Goal: Task Accomplishment & Management: Manage account settings

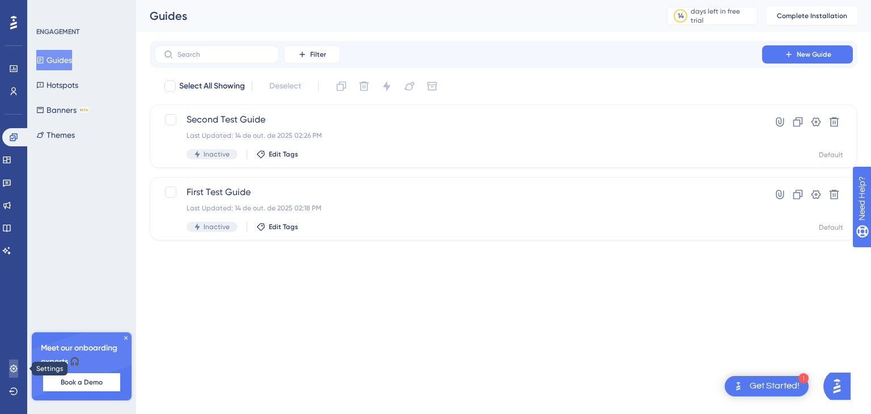
click at [11, 367] on icon at bounding box center [13, 368] width 9 height 9
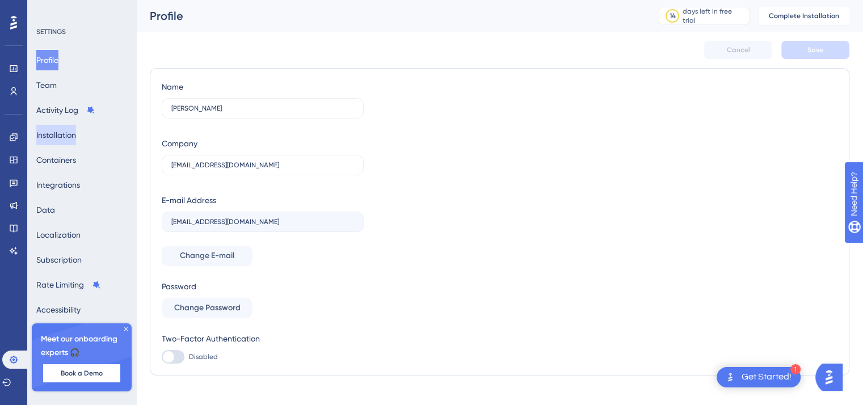
click at [76, 136] on button "Installation" at bounding box center [56, 135] width 40 height 20
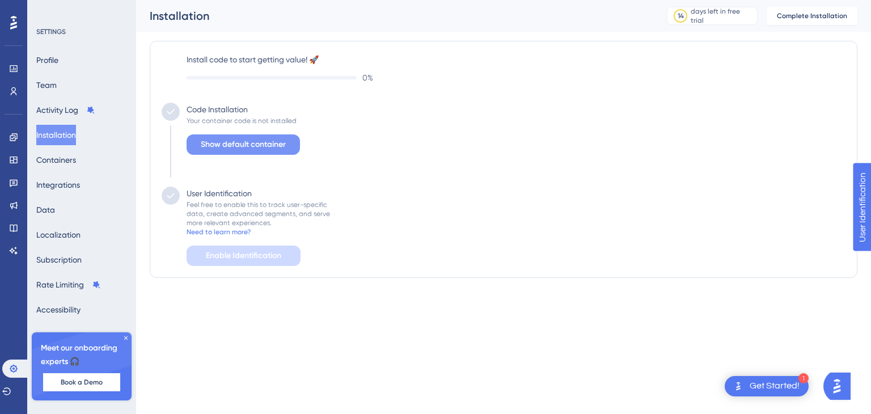
click at [258, 145] on span "Show default container" at bounding box center [243, 145] width 85 height 14
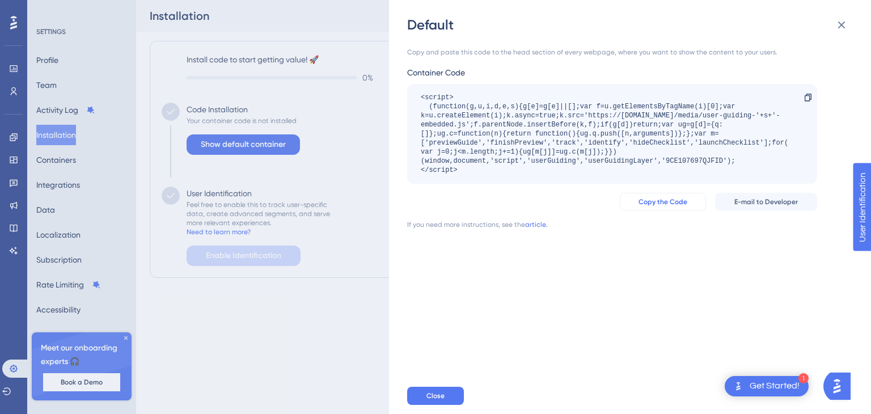
click at [665, 204] on span "Copy the Code" at bounding box center [663, 201] width 49 height 9
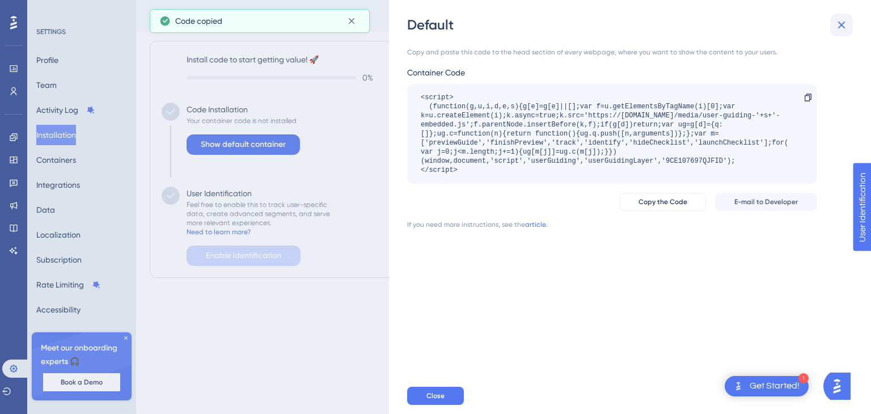
click at [840, 23] on icon at bounding box center [841, 25] width 7 height 7
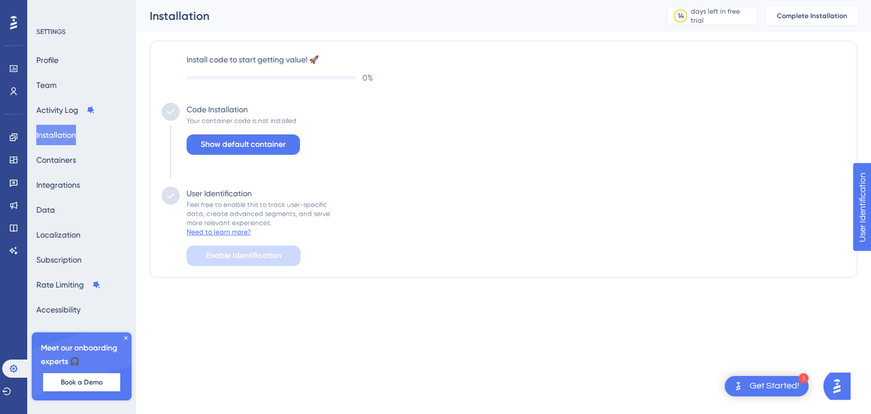
click at [241, 234] on div "Need to learn more?" at bounding box center [219, 231] width 64 height 9
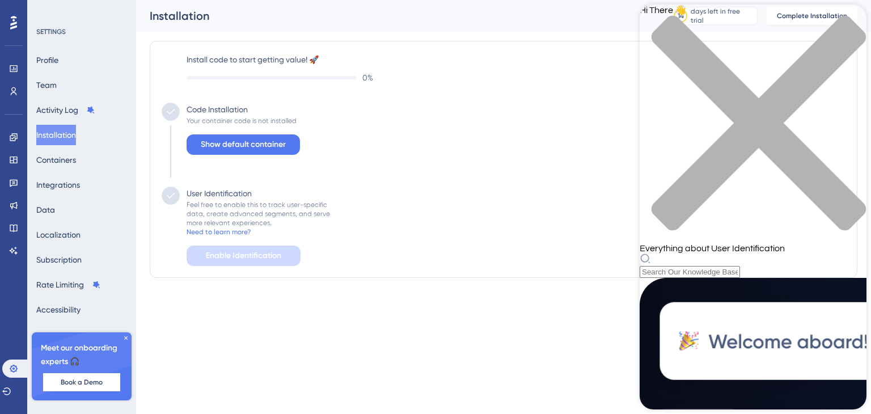
scroll to position [146, 0]
click at [266, 120] on div "Your container code is not installed" at bounding box center [242, 120] width 110 height 9
click at [229, 109] on div "Code Installation" at bounding box center [217, 110] width 61 height 14
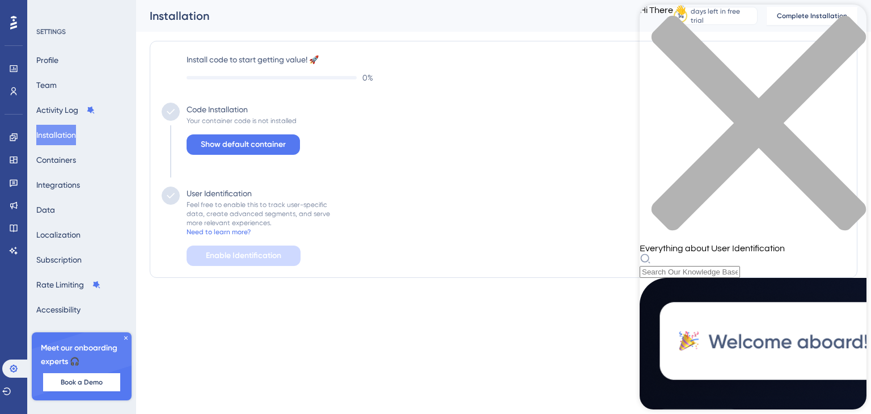
click at [245, 64] on label "Install code to start getting value! 🚀" at bounding box center [516, 60] width 659 height 14
click at [248, 59] on label "Install code to start getting value! 🚀" at bounding box center [516, 60] width 659 height 14
click at [256, 57] on label "Install code to start getting value! 🚀" at bounding box center [516, 60] width 659 height 14
click at [853, 19] on div "close resource center" at bounding box center [753, 129] width 227 height 229
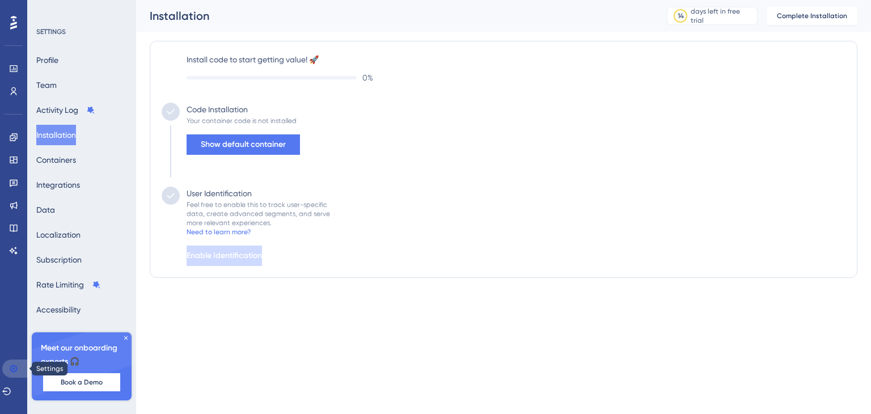
click at [16, 373] on icon at bounding box center [13, 368] width 9 height 9
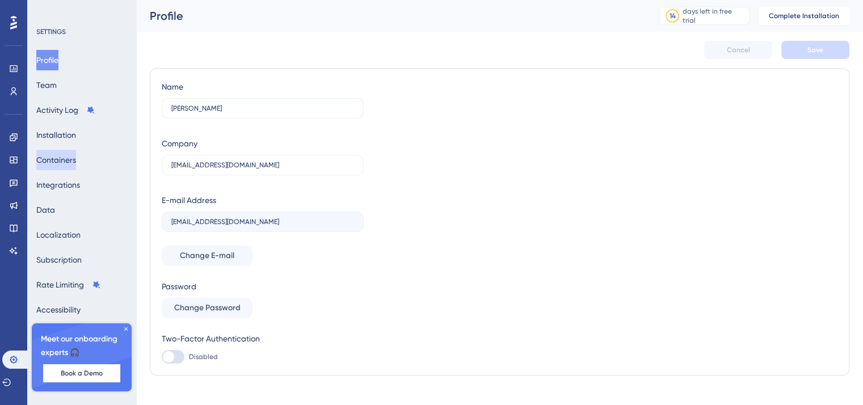
click at [76, 163] on button "Containers" at bounding box center [56, 160] width 40 height 20
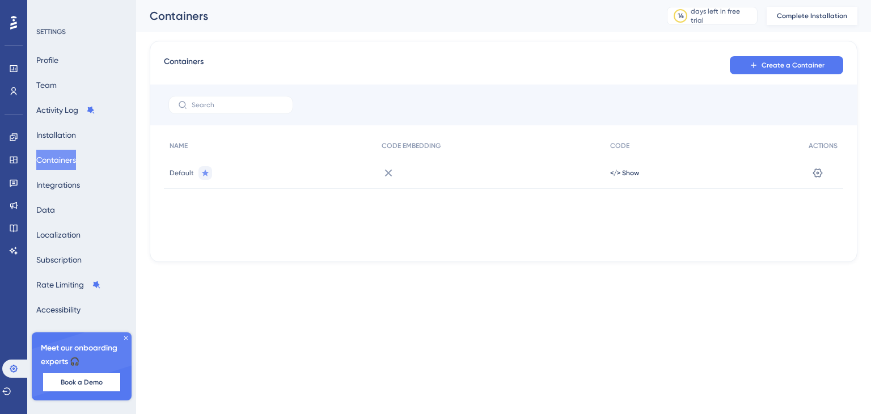
click at [798, 9] on button "Complete Installation" at bounding box center [812, 16] width 91 height 18
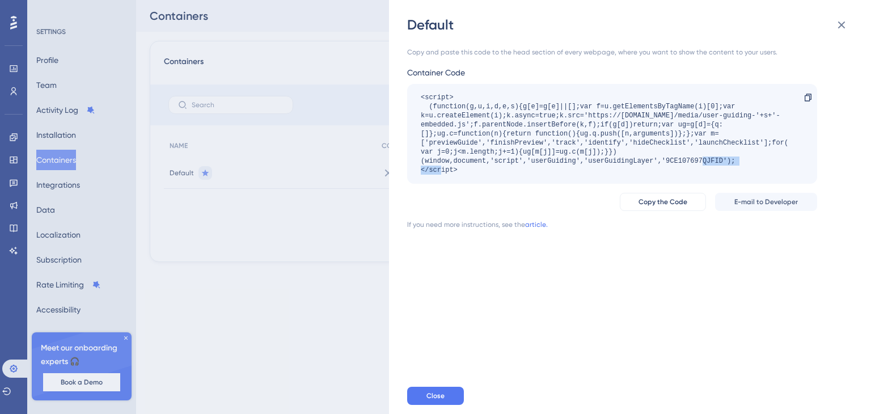
drag, startPoint x: 722, startPoint y: 159, endPoint x: 667, endPoint y: 164, distance: 55.2
click at [667, 164] on div "<script> (function(g,u,i,d,e,s){g[e]=g[e]||[];var f=u.getElementsByTagName(i)[0…" at bounding box center [607, 134] width 372 height 82
copy div "9CE107697QJFID"
click at [835, 26] on button at bounding box center [842, 25] width 23 height 23
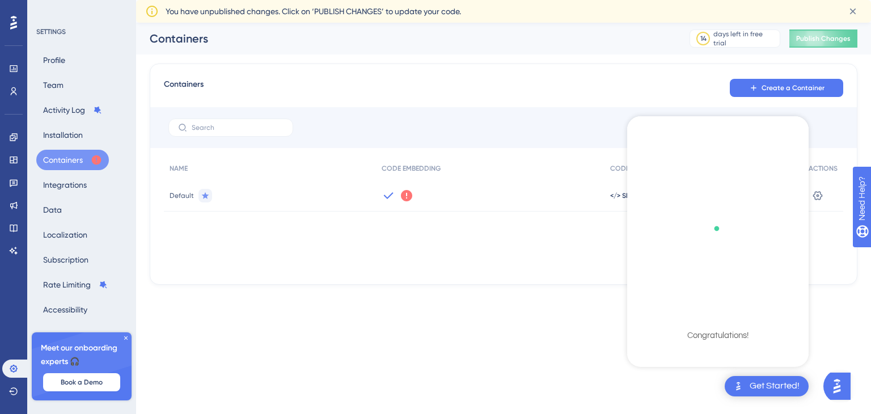
click at [404, 193] on icon at bounding box center [406, 195] width 11 height 11
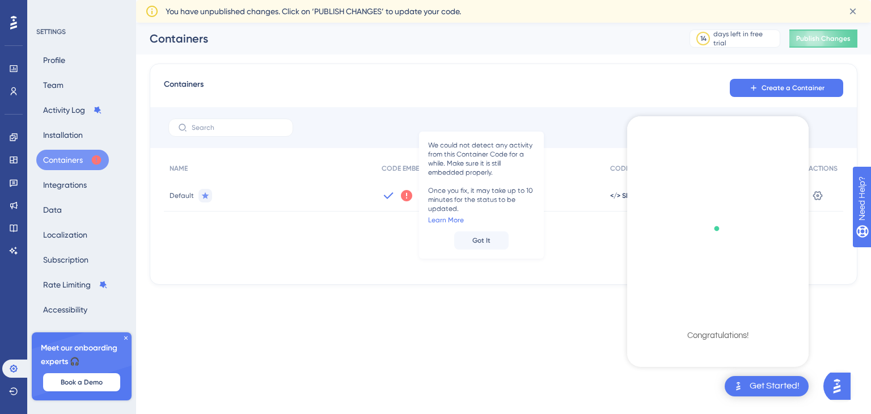
click at [478, 231] on button "Got It" at bounding box center [481, 240] width 54 height 18
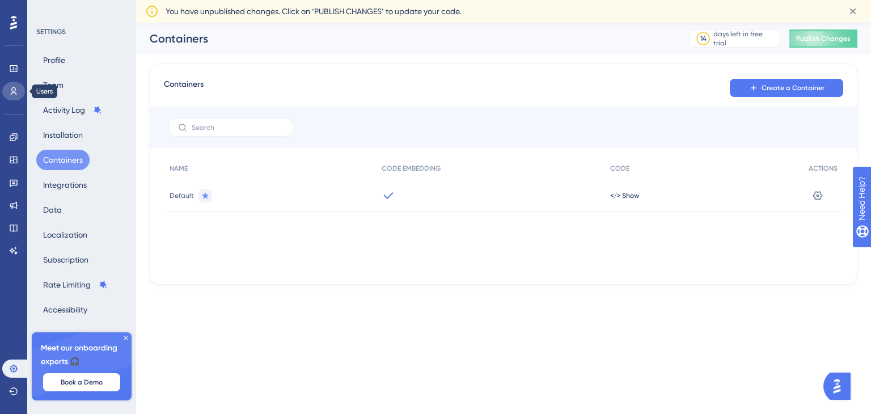
click at [10, 92] on icon at bounding box center [13, 91] width 9 height 9
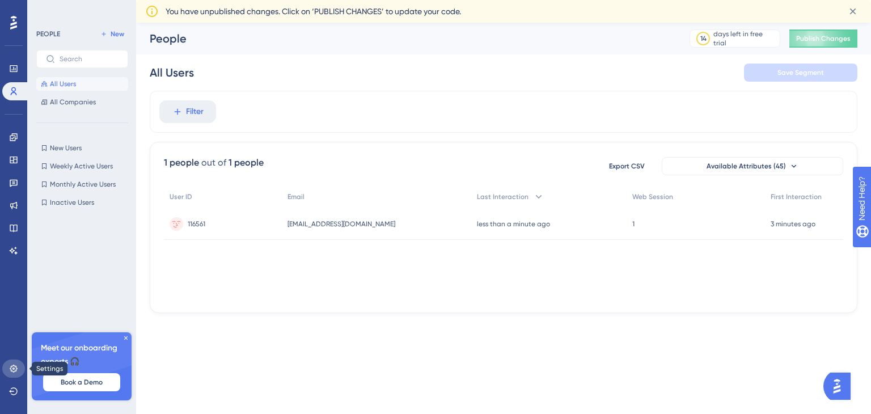
click at [20, 366] on link at bounding box center [13, 369] width 23 height 18
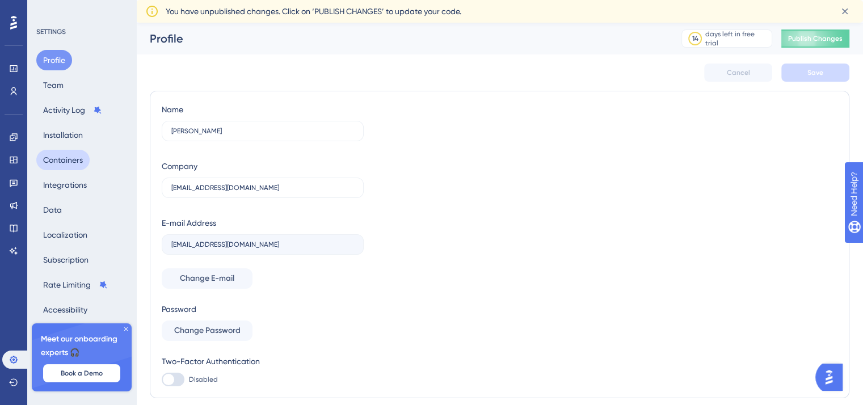
click at [82, 163] on button "Containers" at bounding box center [62, 160] width 53 height 20
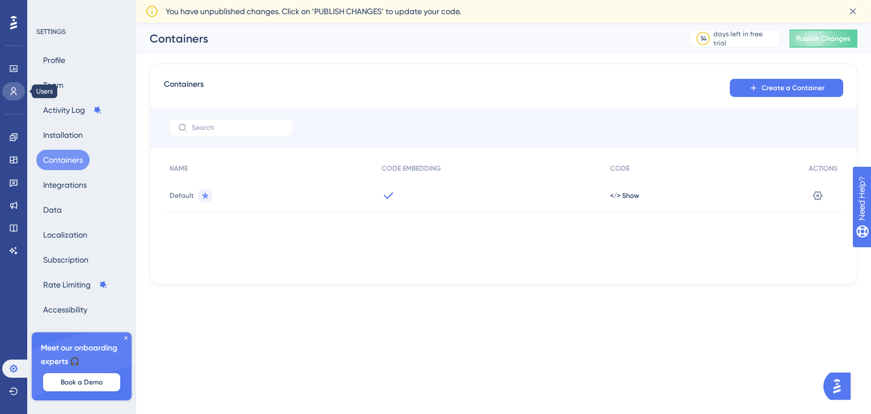
click at [7, 94] on link at bounding box center [13, 91] width 23 height 18
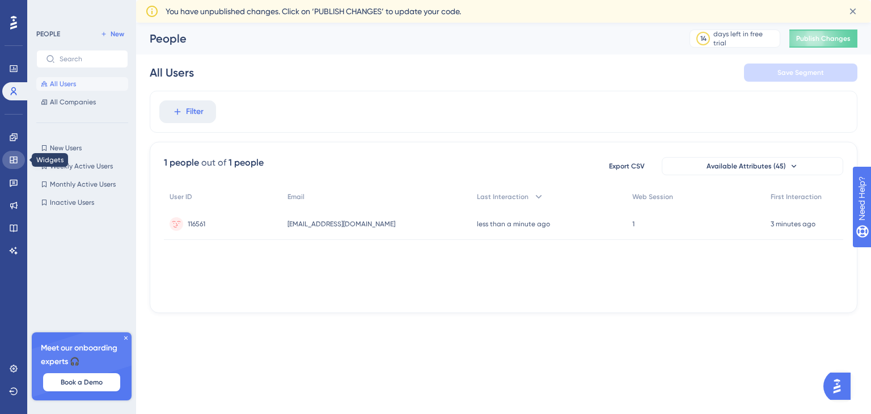
click at [13, 151] on link at bounding box center [13, 160] width 23 height 18
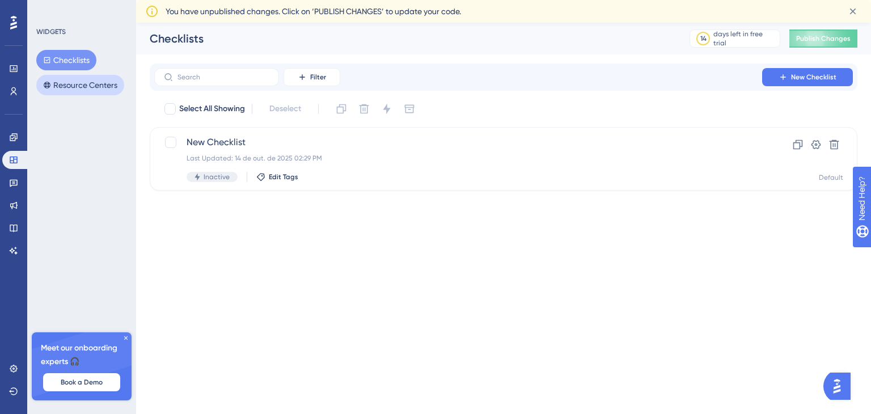
click at [91, 85] on button "Resource Centers" at bounding box center [80, 85] width 88 height 20
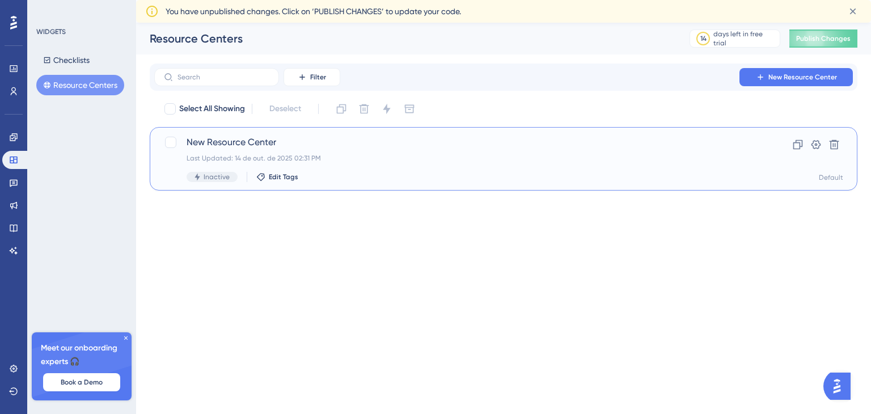
click at [209, 177] on span "Inactive" at bounding box center [217, 176] width 26 height 9
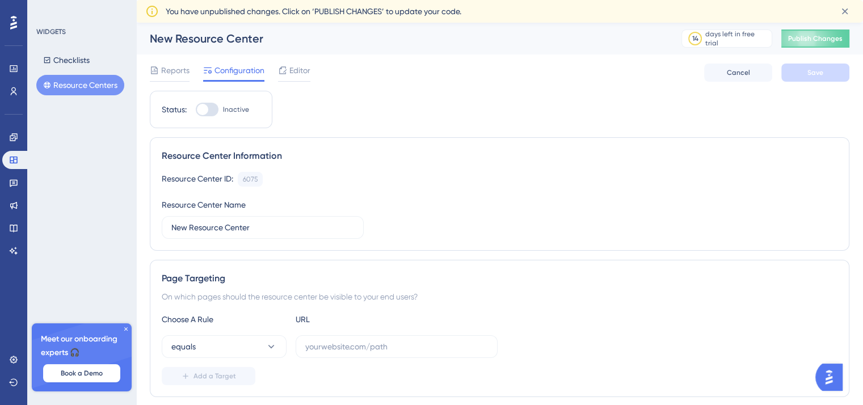
click at [208, 103] on div at bounding box center [207, 110] width 23 height 14
click at [196, 109] on input "Inactive" at bounding box center [195, 109] width 1 height 1
checkbox input "false"
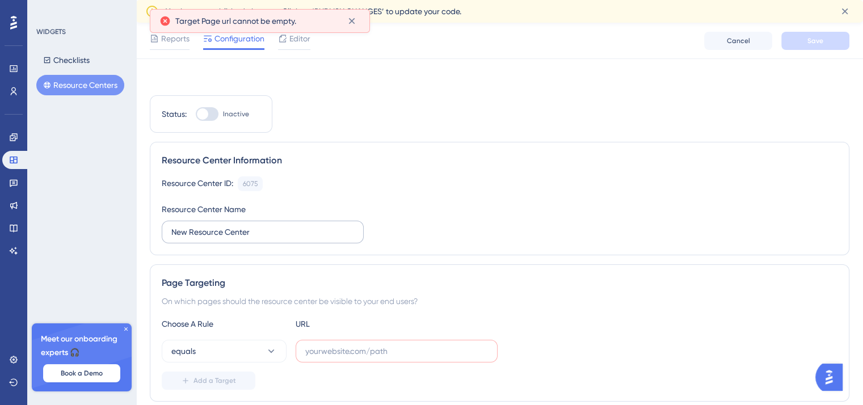
scroll to position [113, 0]
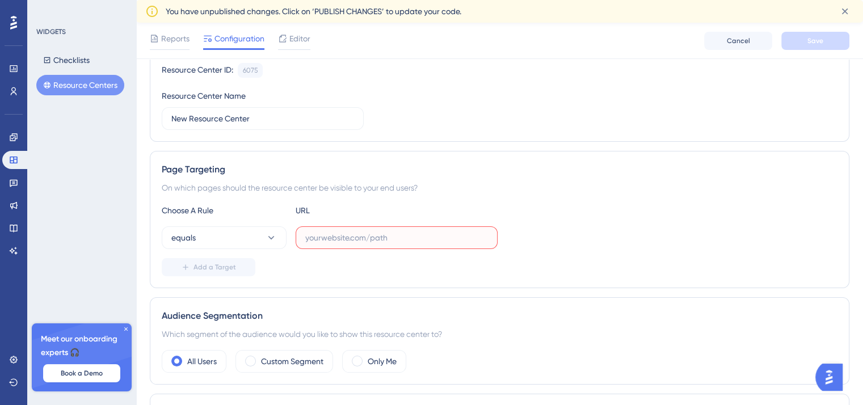
click at [322, 237] on input "text" at bounding box center [396, 237] width 183 height 12
paste input "https://www.udemy.com/"
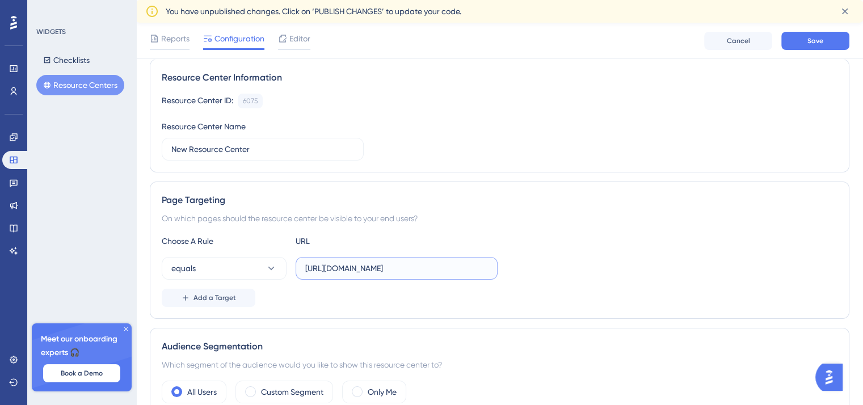
scroll to position [0, 0]
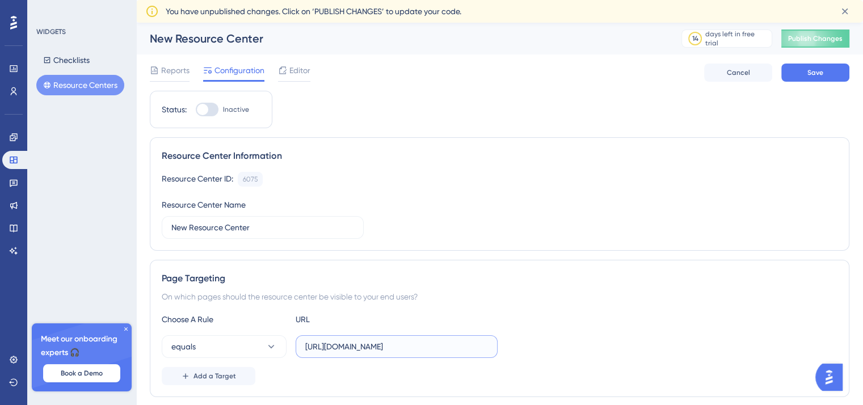
type input "https://www.udemy.com/"
click at [207, 109] on div at bounding box center [202, 109] width 11 height 11
click at [196, 109] on input "Inactive" at bounding box center [195, 109] width 1 height 1
checkbox input "true"
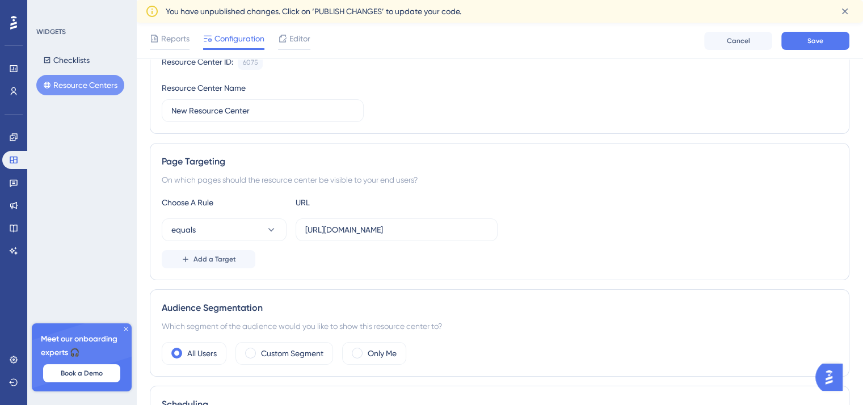
scroll to position [227, 0]
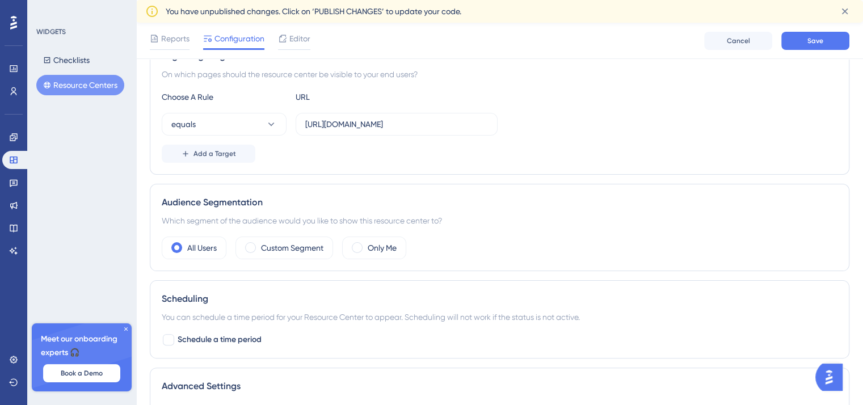
click at [840, 50] on div "Reports Configuration Editor Cancel Save" at bounding box center [499, 41] width 727 height 36
click at [834, 46] on button "Save" at bounding box center [815, 41] width 68 height 18
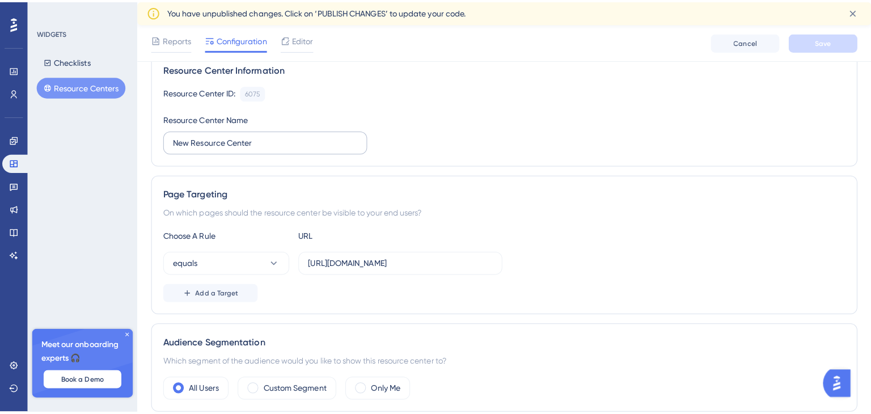
scroll to position [0, 0]
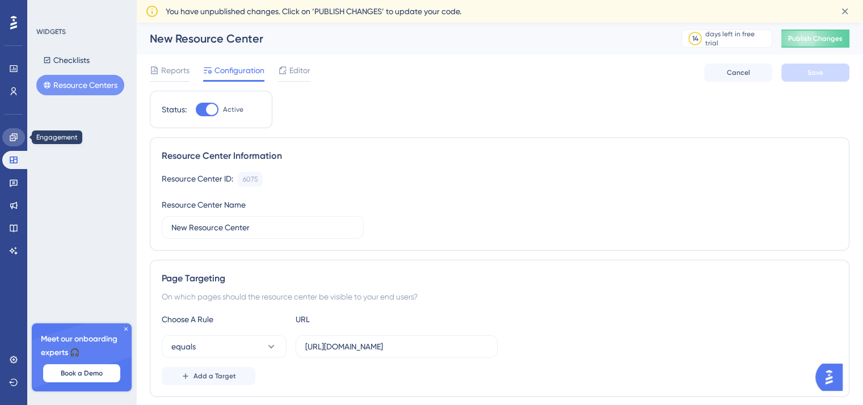
click at [9, 138] on link at bounding box center [13, 137] width 23 height 18
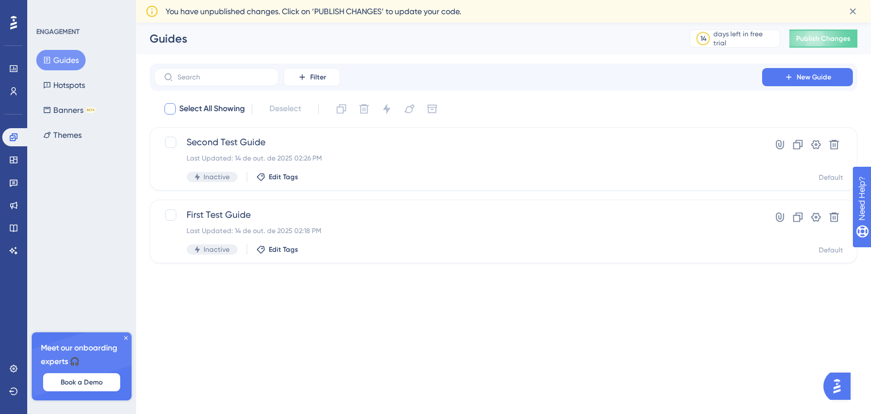
click at [168, 106] on div at bounding box center [170, 108] width 11 height 11
checkbox input "true"
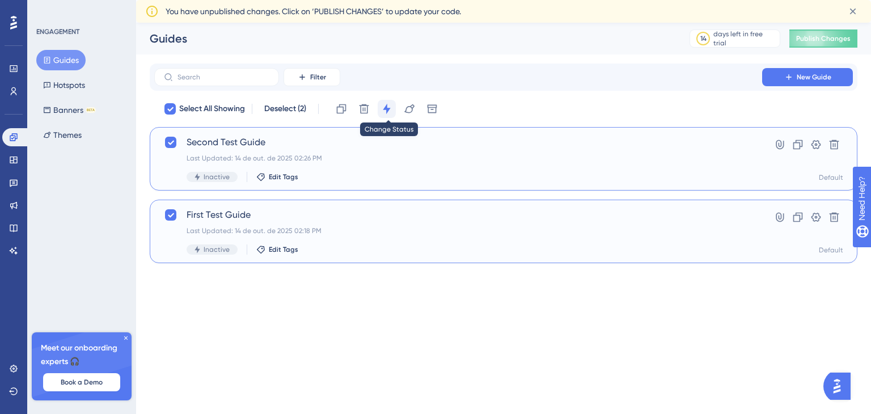
click at [390, 107] on icon at bounding box center [386, 108] width 11 height 11
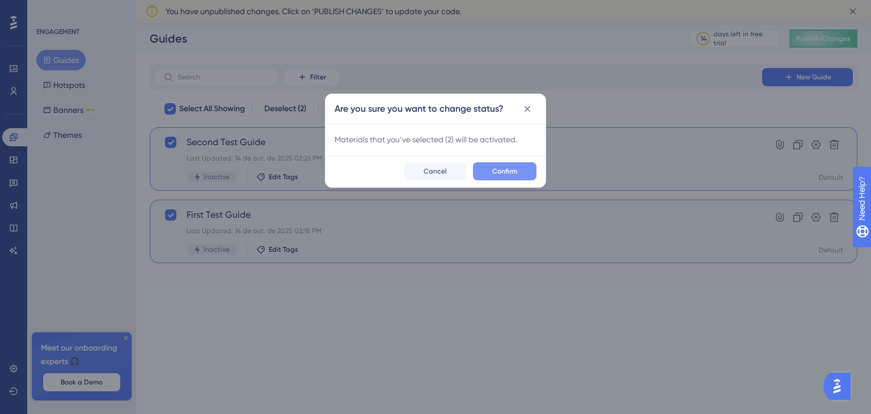
click at [504, 172] on span "Confirm" at bounding box center [504, 171] width 25 height 9
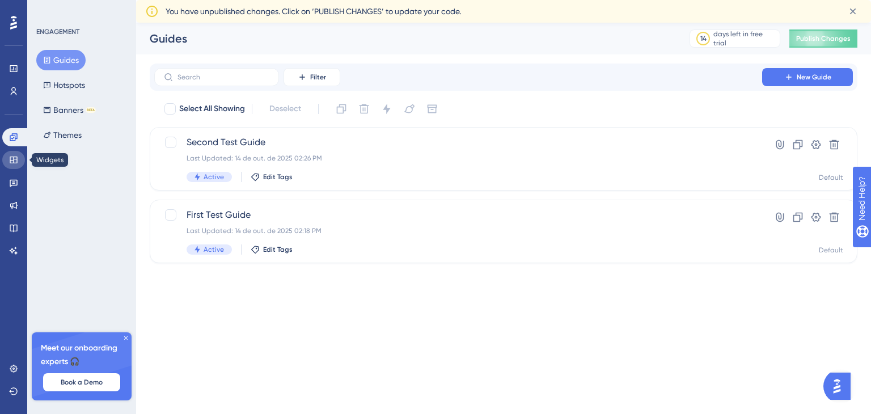
click at [24, 160] on link at bounding box center [13, 160] width 23 height 18
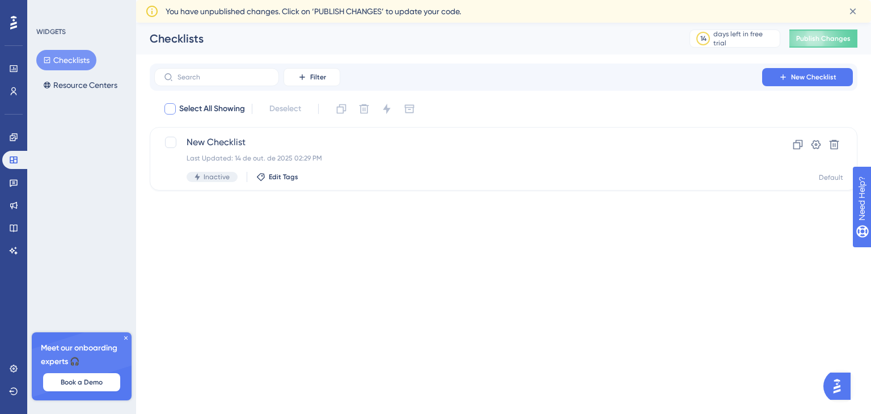
click at [171, 103] on div at bounding box center [170, 109] width 14 height 14
checkbox input "true"
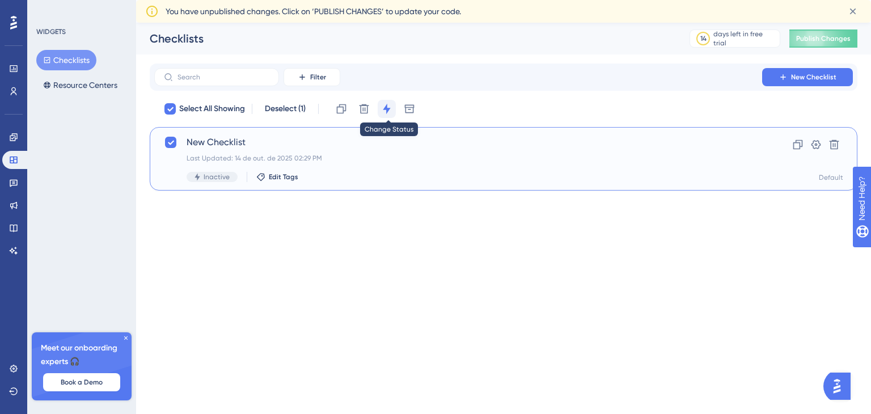
click at [388, 115] on button at bounding box center [387, 109] width 18 height 18
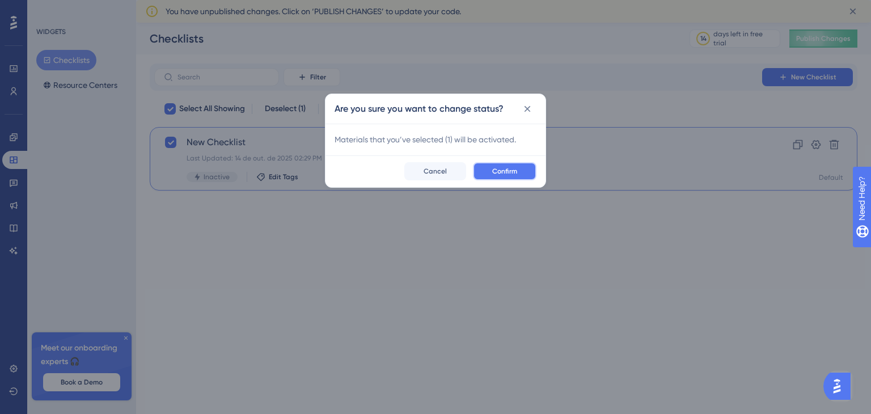
click at [494, 171] on span "Confirm" at bounding box center [504, 171] width 25 height 9
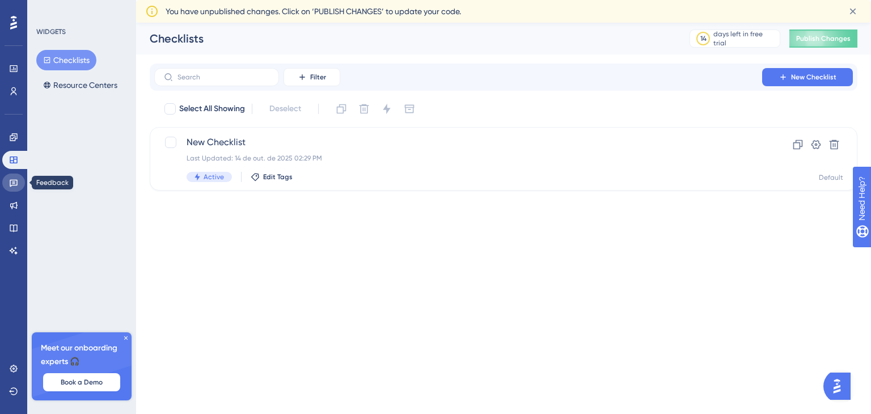
click at [10, 186] on icon at bounding box center [14, 183] width 8 height 7
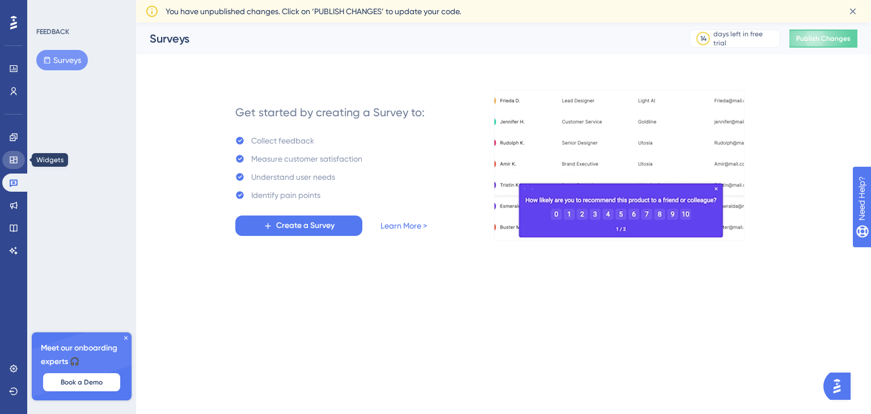
click at [14, 156] on icon at bounding box center [13, 159] width 9 height 9
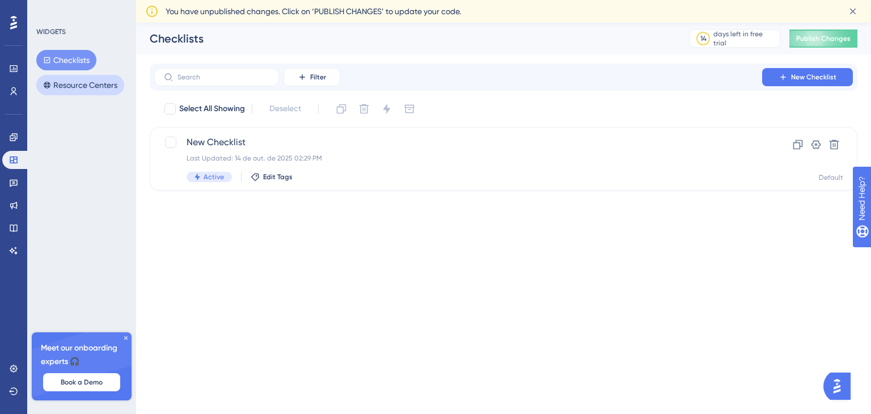
click at [86, 90] on button "Resource Centers" at bounding box center [80, 85] width 88 height 20
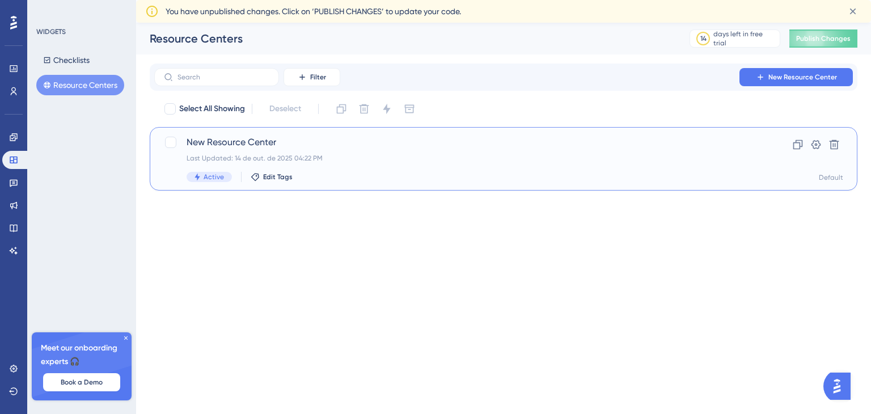
click at [229, 139] on span "New Resource Center" at bounding box center [458, 143] width 543 height 14
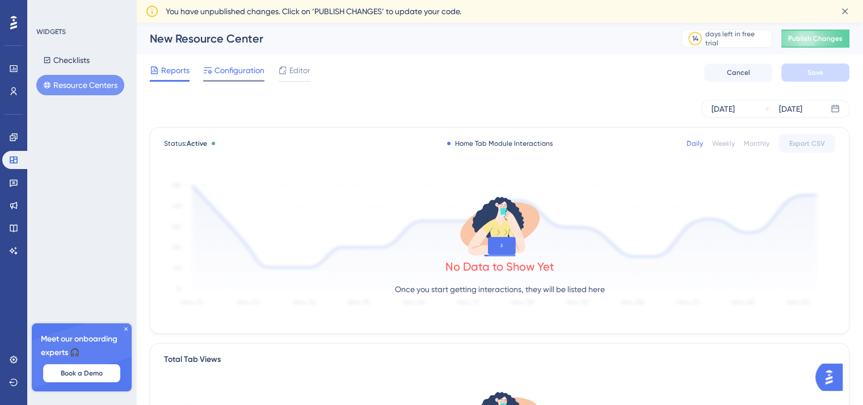
click at [248, 78] on div "Configuration" at bounding box center [233, 73] width 61 height 18
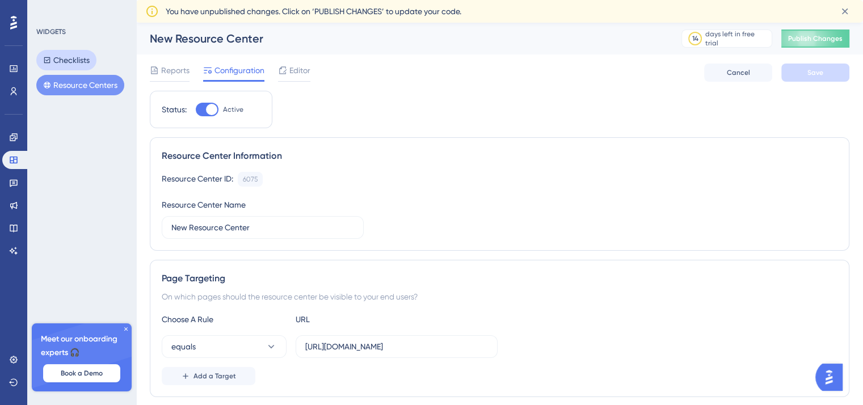
click at [91, 66] on button "Checklists" at bounding box center [66, 60] width 60 height 20
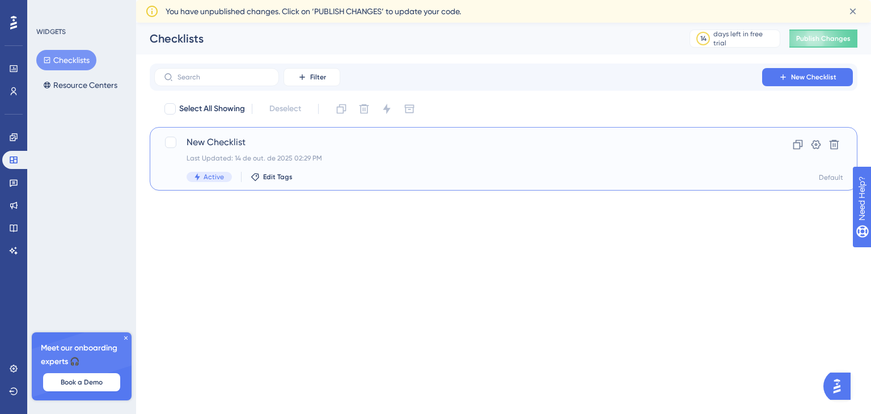
click at [250, 155] on div "Last Updated: 14 de out. de 2025 02:29 PM" at bounding box center [458, 158] width 543 height 9
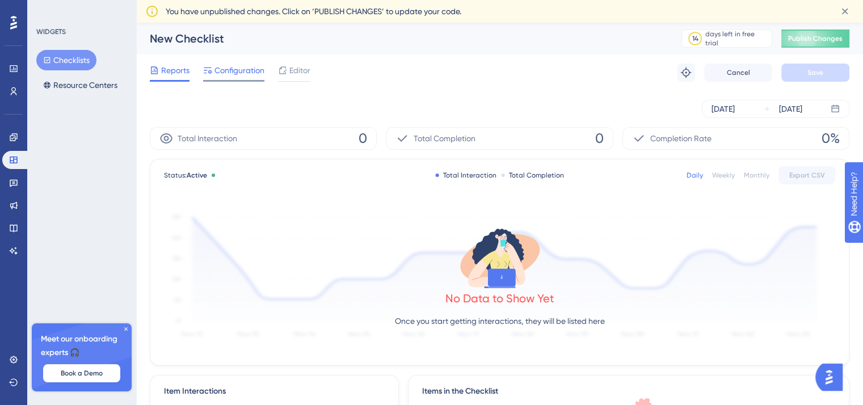
click at [233, 75] on span "Configuration" at bounding box center [239, 71] width 50 height 14
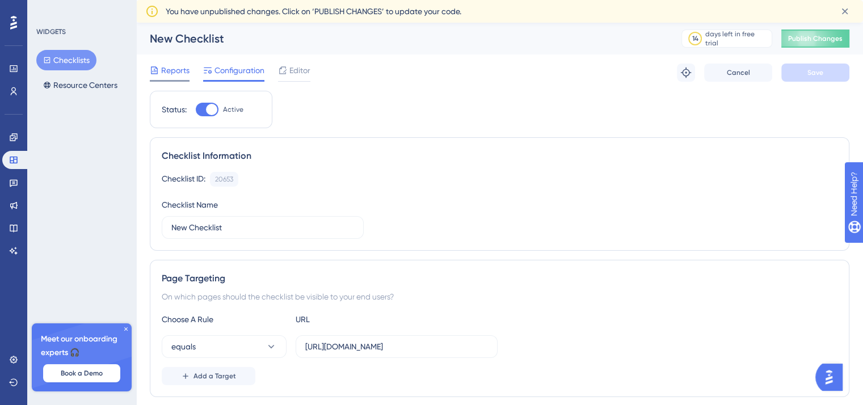
click at [167, 74] on span "Reports" at bounding box center [175, 71] width 28 height 14
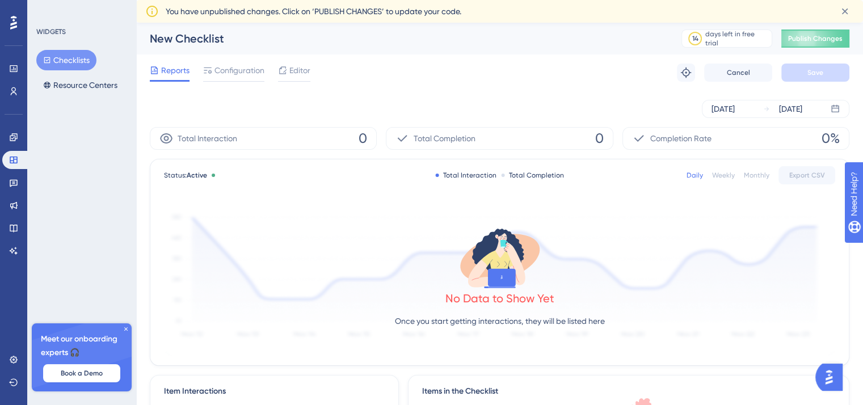
click at [345, 15] on span "You have unpublished changes. Click on ‘PUBLISH CHANGES’ to update your code." at bounding box center [314, 12] width 296 height 14
click at [811, 42] on span "Publish Changes" at bounding box center [815, 38] width 54 height 9
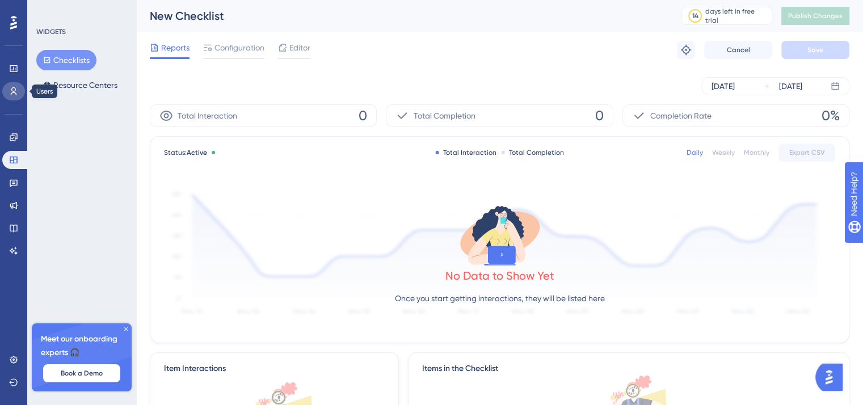
click at [11, 94] on icon at bounding box center [14, 91] width 6 height 8
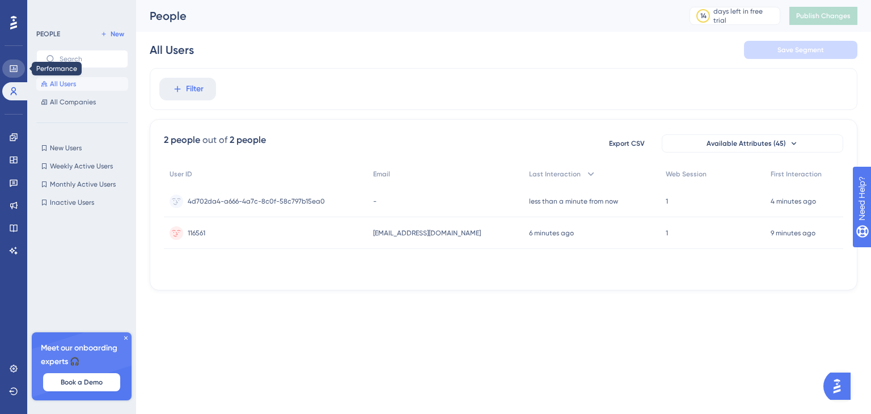
click at [14, 64] on icon at bounding box center [13, 68] width 9 height 9
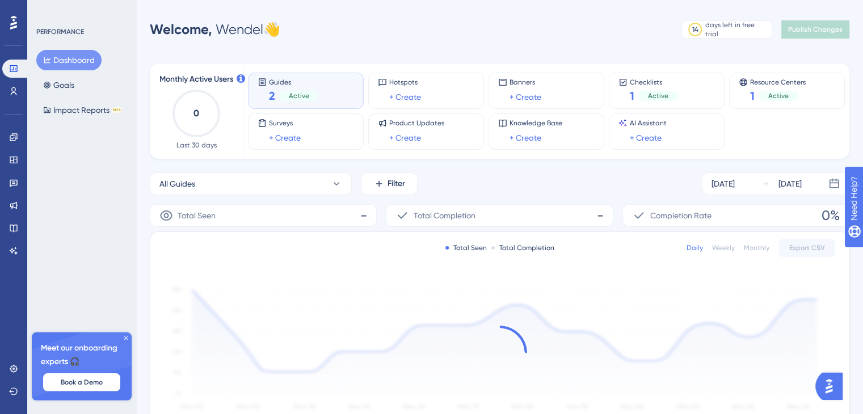
click at [298, 89] on div "2 Active" at bounding box center [293, 96] width 49 height 16
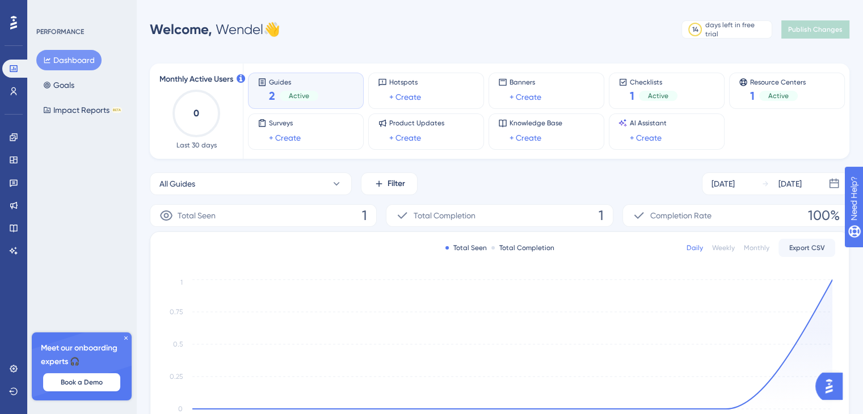
click at [310, 90] on div "2 Active" at bounding box center [293, 96] width 49 height 16
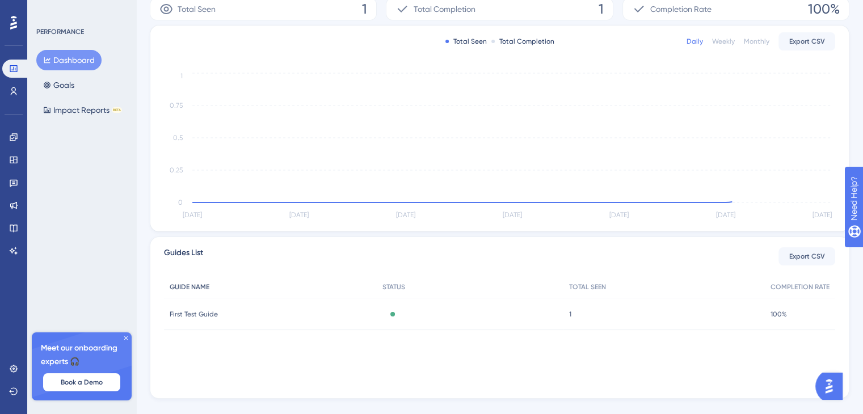
scroll to position [227, 0]
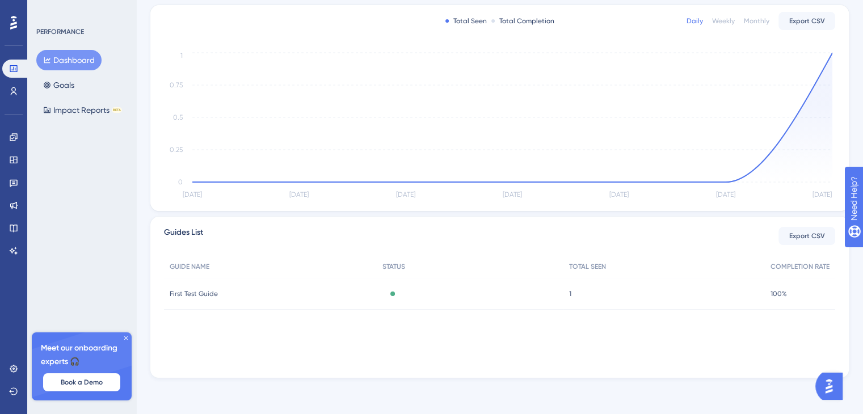
click at [216, 294] on span "First Test Guide" at bounding box center [194, 293] width 48 height 9
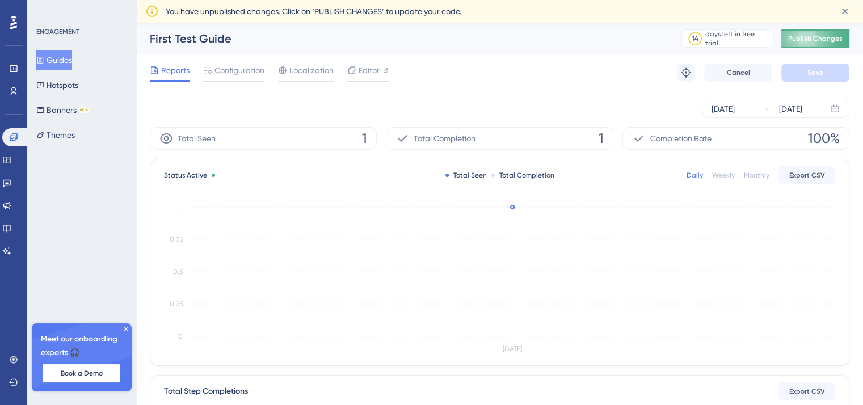
click at [817, 36] on span "Publish Changes" at bounding box center [815, 38] width 54 height 9
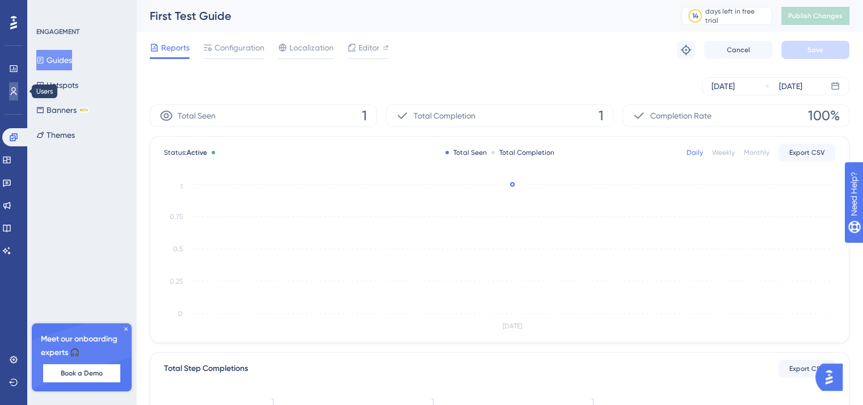
click at [10, 93] on icon at bounding box center [13, 91] width 9 height 9
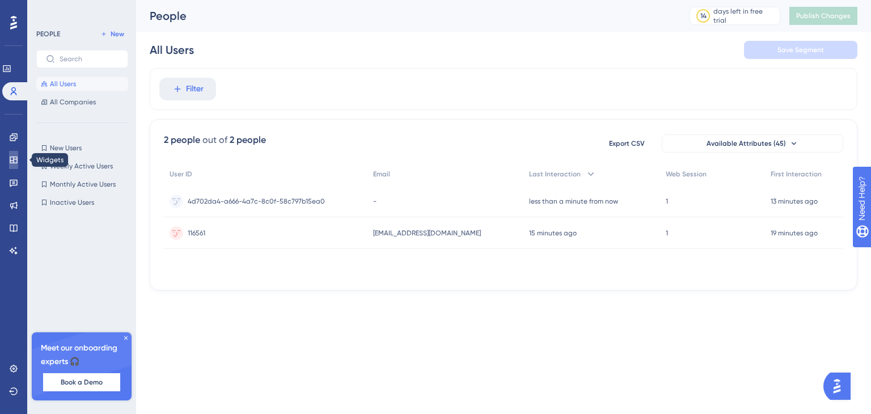
click at [15, 153] on link at bounding box center [13, 160] width 9 height 18
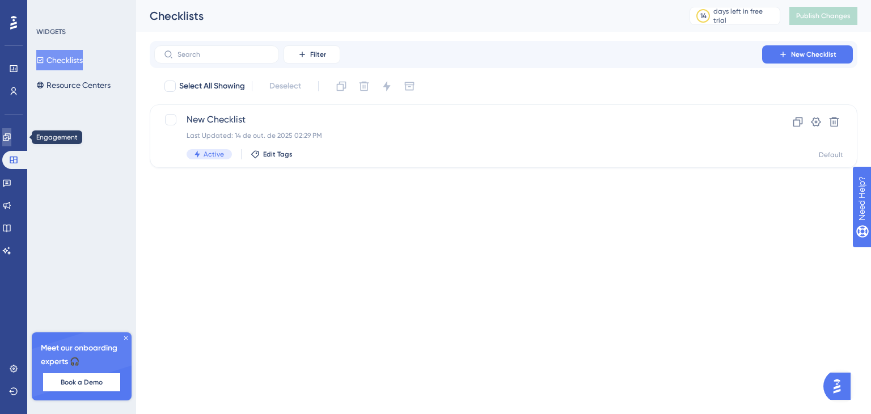
click at [11, 144] on link at bounding box center [6, 137] width 9 height 18
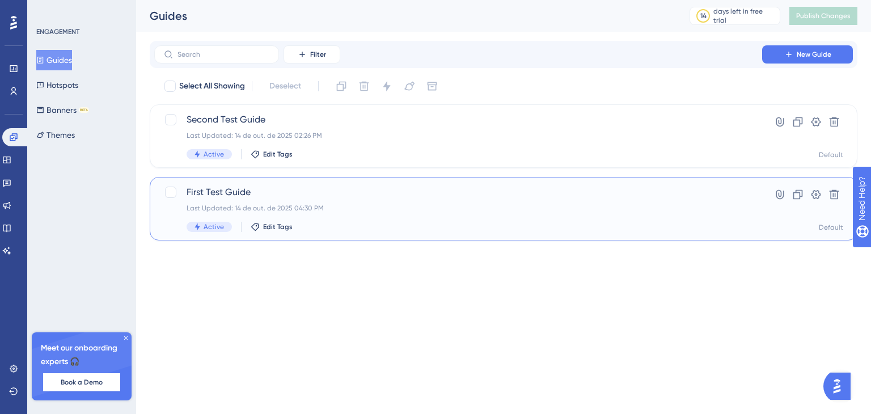
click at [345, 192] on span "First Test Guide" at bounding box center [458, 193] width 543 height 14
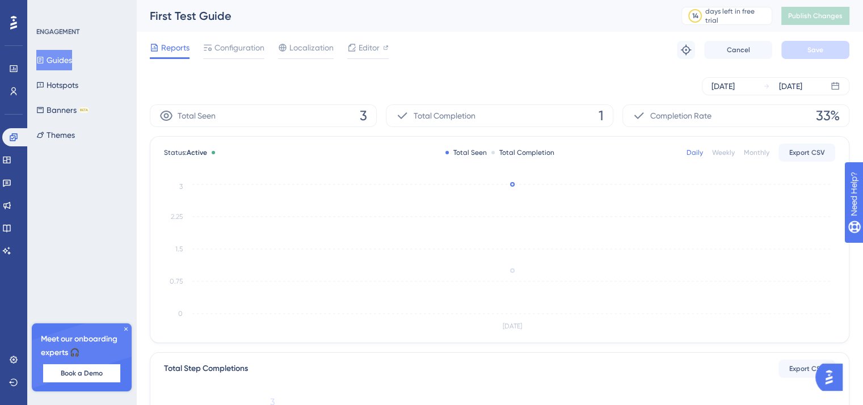
click at [599, 115] on span "1" at bounding box center [601, 116] width 5 height 18
click at [600, 115] on span "1" at bounding box center [601, 116] width 5 height 18
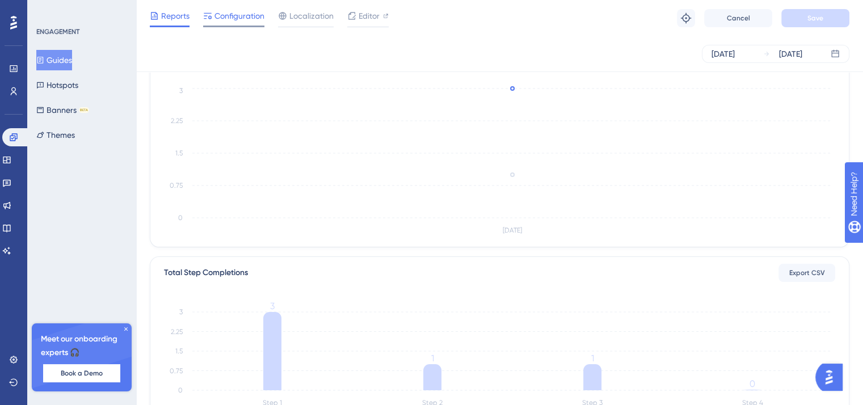
scroll to position [46, 0]
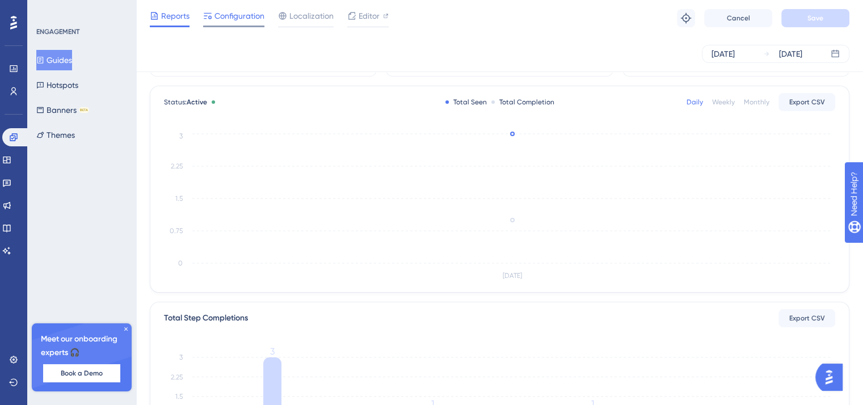
click at [216, 14] on span "Configuration" at bounding box center [239, 16] width 50 height 14
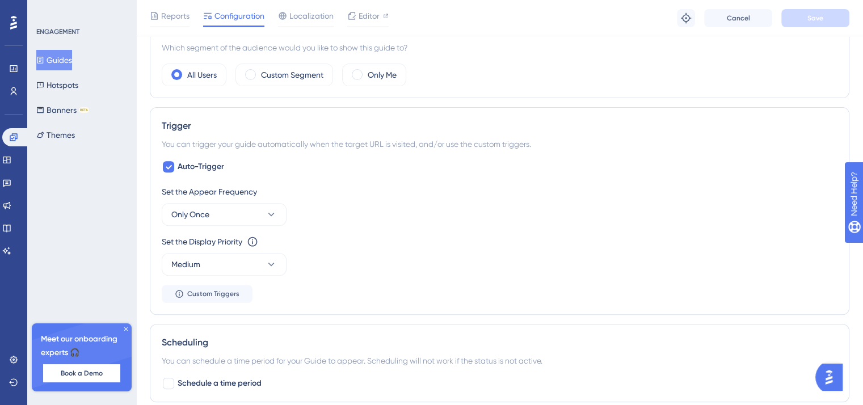
scroll to position [454, 0]
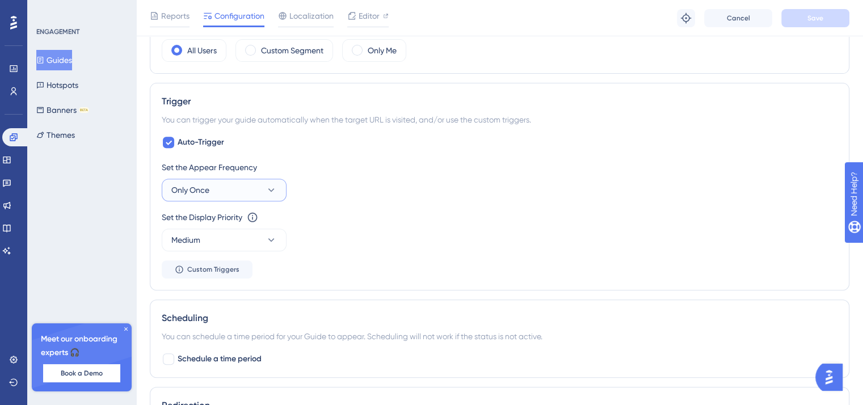
click at [214, 189] on button "Only Once" at bounding box center [224, 190] width 125 height 23
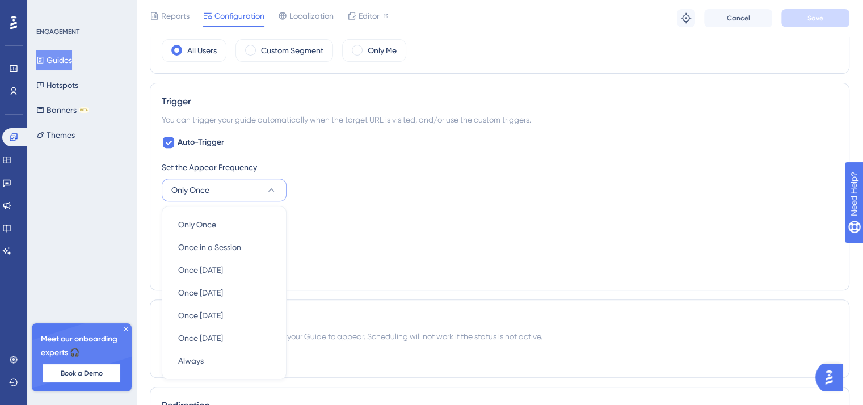
scroll to position [542, 0]
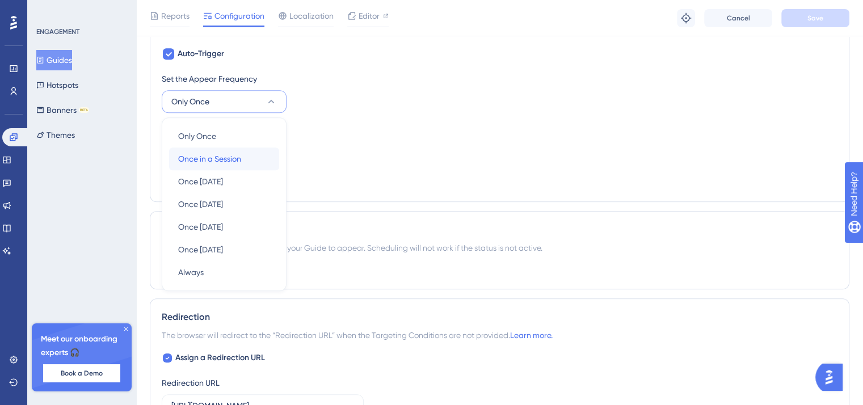
click at [241, 159] on span "Once in a Session" at bounding box center [209, 159] width 63 height 14
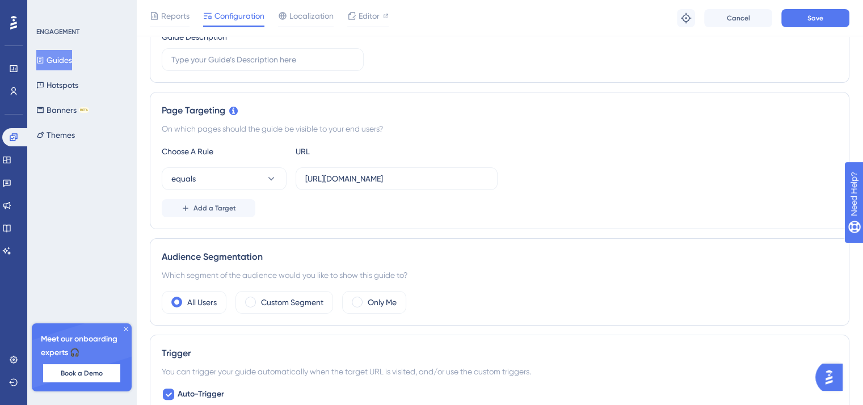
scroll to position [0, 0]
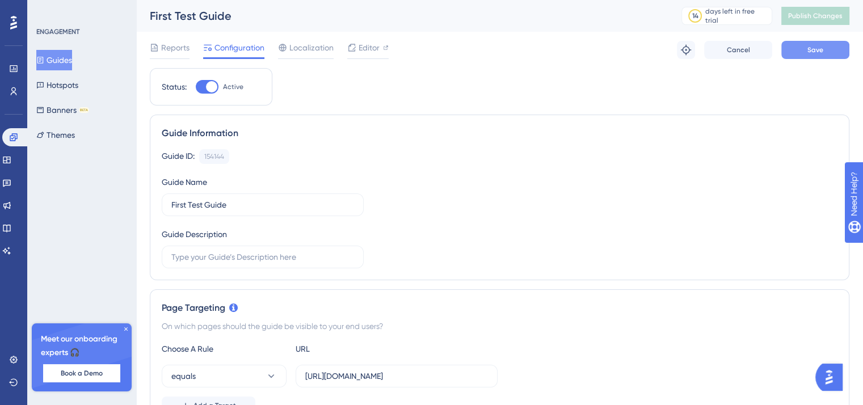
click at [815, 46] on span "Save" at bounding box center [815, 49] width 16 height 9
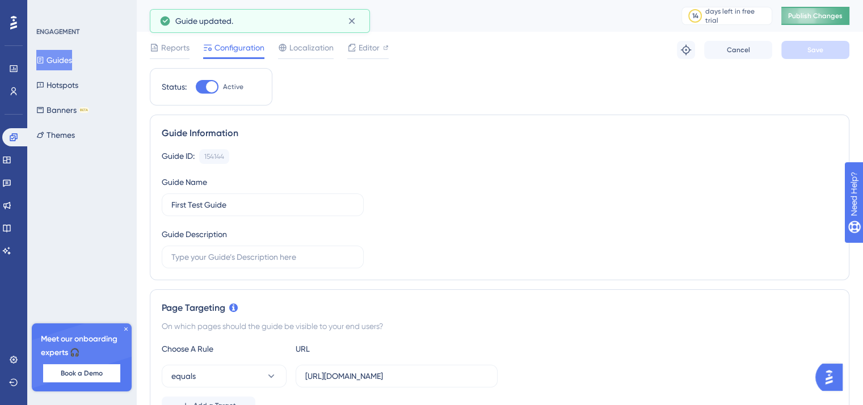
click at [830, 15] on span "Publish Changes" at bounding box center [815, 15] width 54 height 9
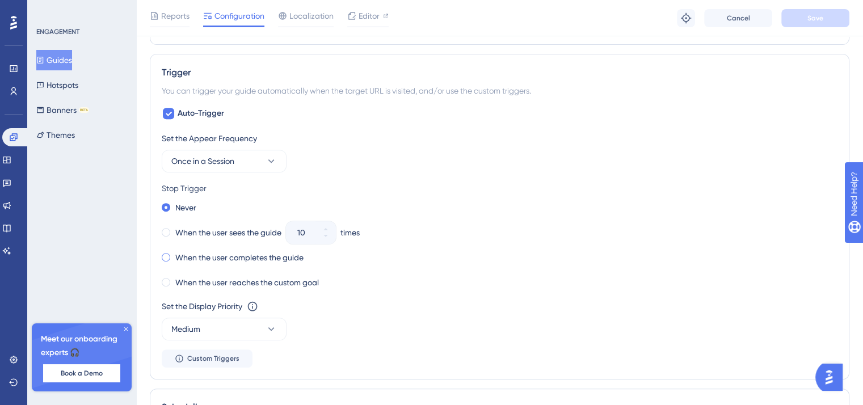
scroll to position [511, 0]
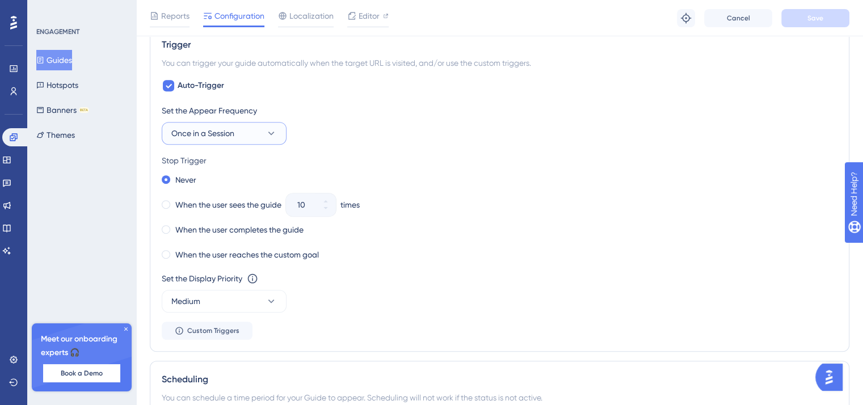
click at [218, 127] on span "Once in a Session" at bounding box center [202, 134] width 63 height 14
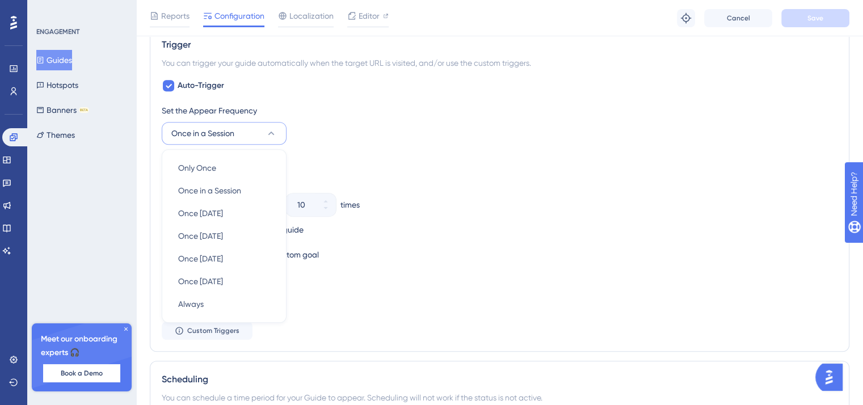
scroll to position [542, 0]
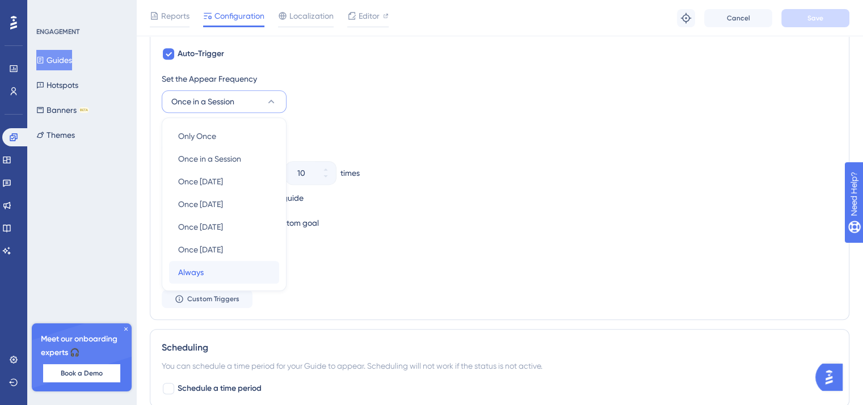
click at [219, 268] on div "Always Always" at bounding box center [224, 272] width 92 height 23
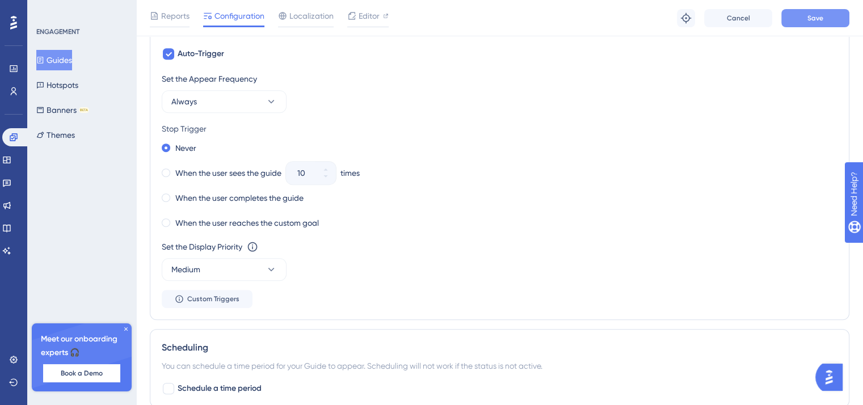
click at [802, 19] on button "Save" at bounding box center [815, 18] width 68 height 18
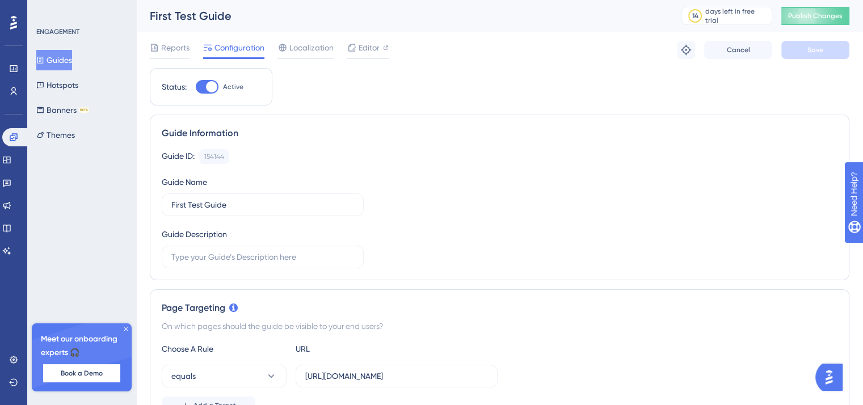
scroll to position [0, 0]
click at [359, 56] on div "Editor" at bounding box center [367, 50] width 41 height 18
click at [842, 18] on span "Publish Changes" at bounding box center [815, 15] width 54 height 9
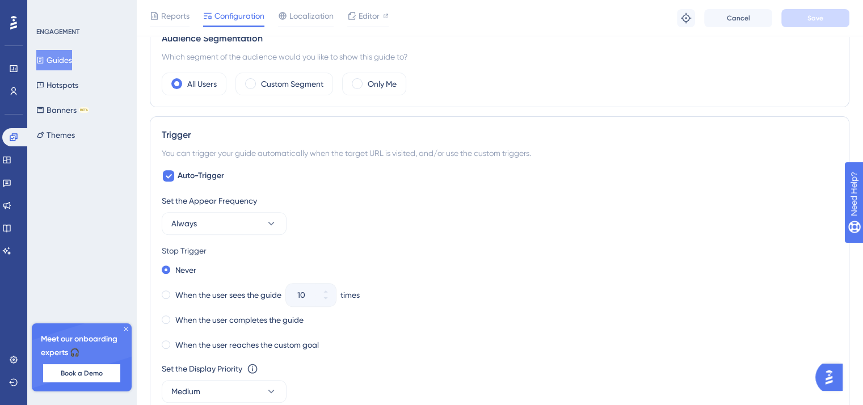
scroll to position [454, 0]
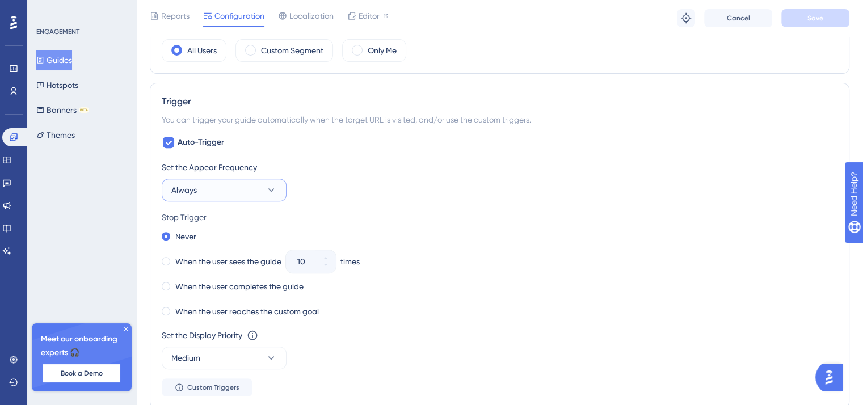
click at [206, 194] on button "Always" at bounding box center [224, 190] width 125 height 23
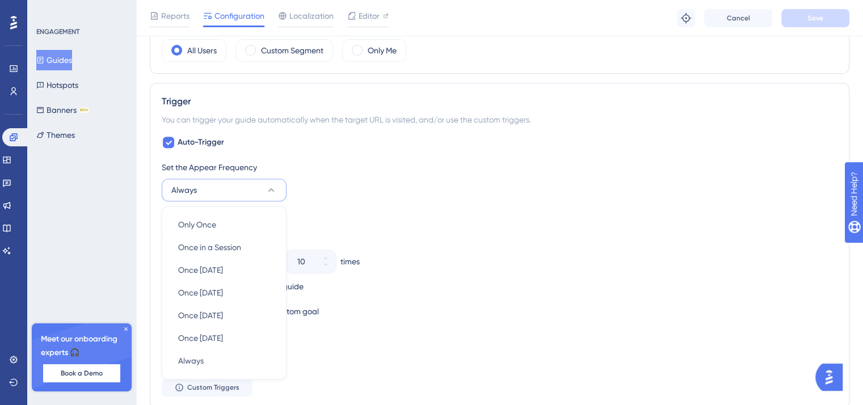
scroll to position [542, 0]
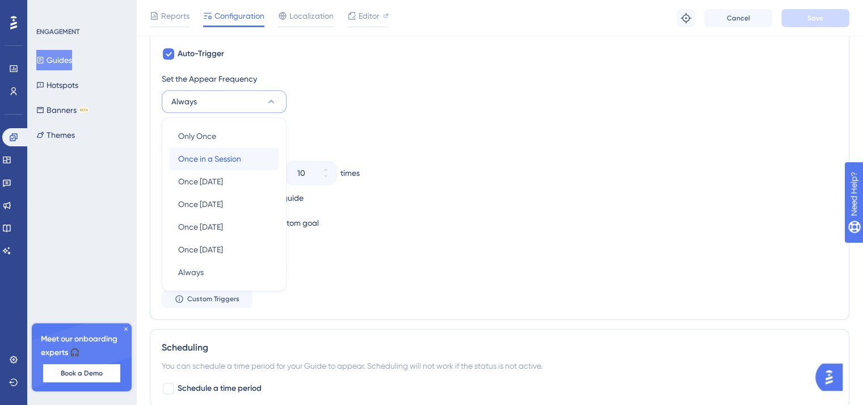
click at [240, 159] on span "Once in a Session" at bounding box center [209, 159] width 63 height 14
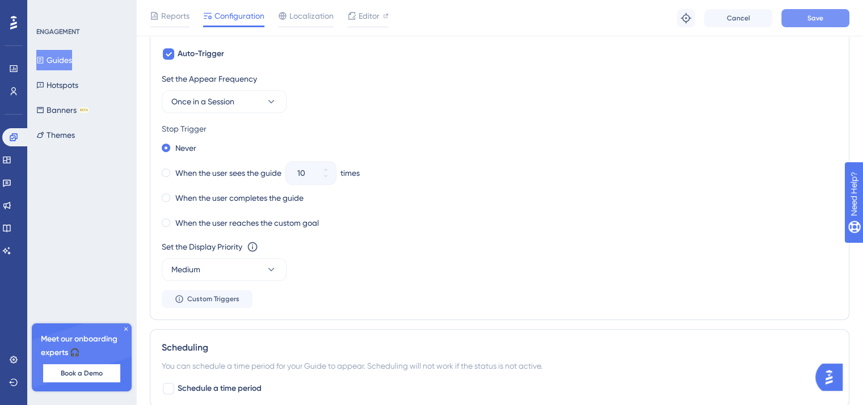
click at [803, 23] on button "Save" at bounding box center [815, 18] width 68 height 18
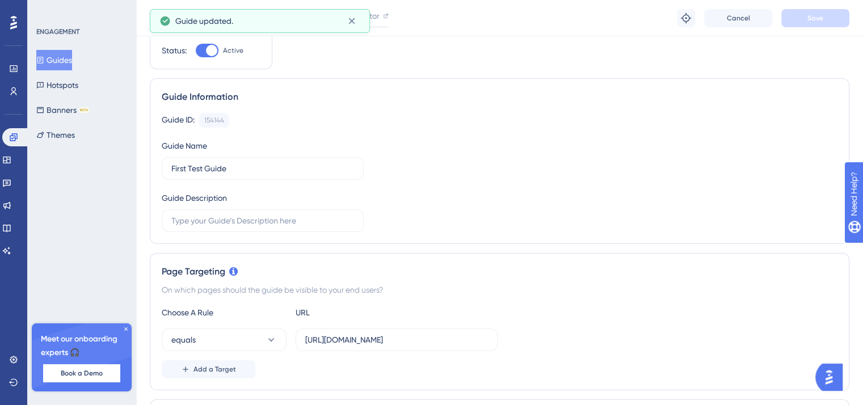
scroll to position [0, 0]
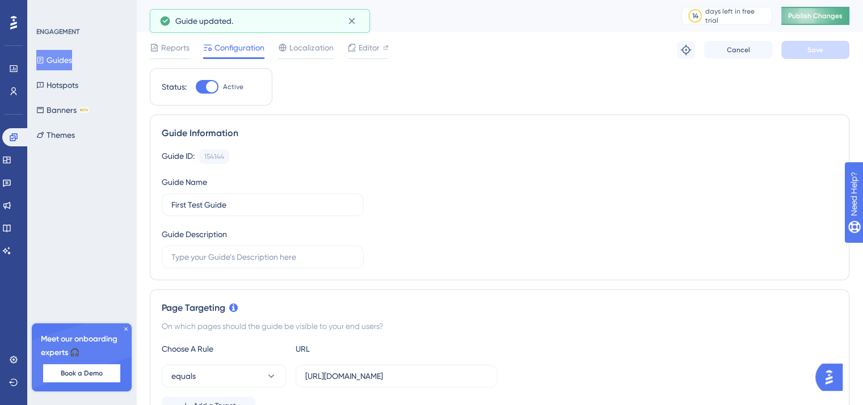
click at [807, 7] on button "Publish Changes" at bounding box center [815, 16] width 68 height 18
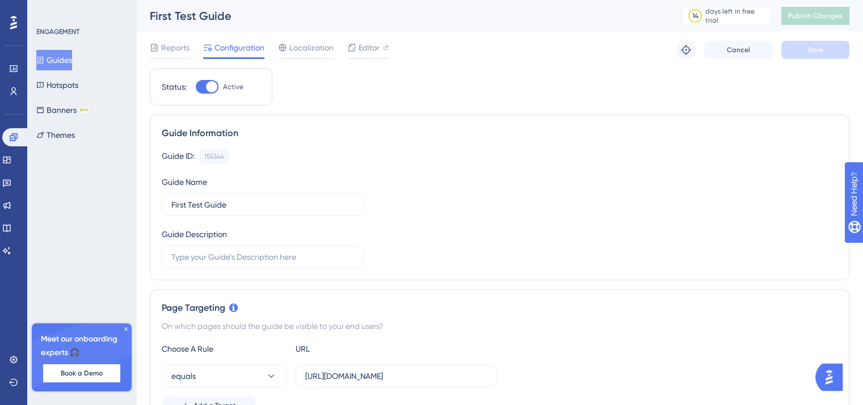
click at [72, 66] on button "Guides" at bounding box center [54, 60] width 36 height 20
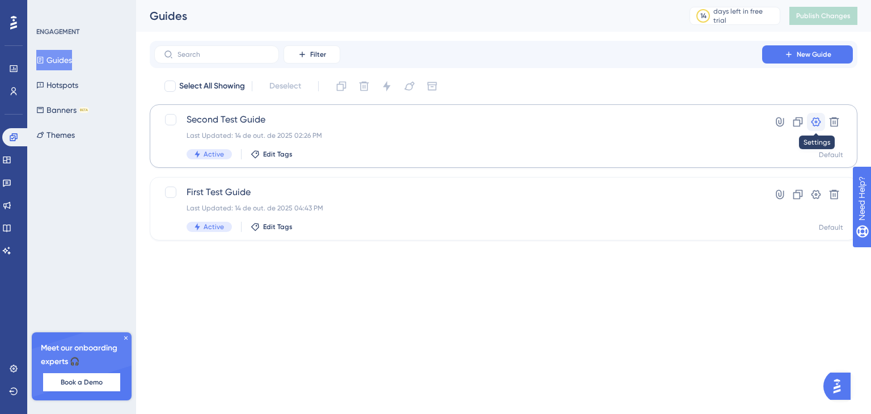
click at [815, 119] on icon at bounding box center [816, 121] width 11 height 11
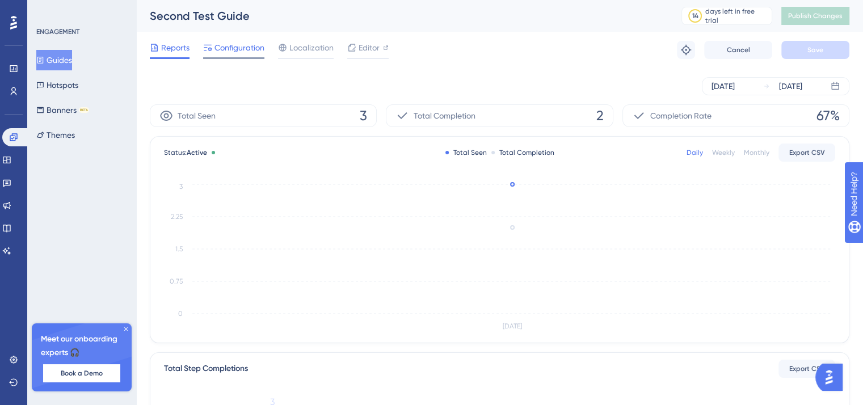
click at [234, 52] on span "Configuration" at bounding box center [239, 48] width 50 height 14
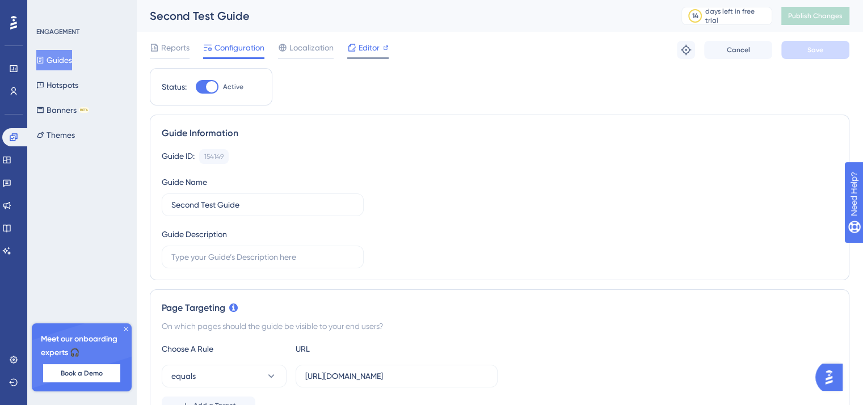
click at [359, 47] on span "Editor" at bounding box center [369, 48] width 21 height 14
click at [803, 16] on span "Publish Changes" at bounding box center [815, 15] width 54 height 9
click at [384, 49] on icon at bounding box center [386, 47] width 5 height 5
click at [806, 17] on span "Publish Changes" at bounding box center [815, 15] width 54 height 9
click at [380, 50] on div "Editor" at bounding box center [367, 48] width 41 height 14
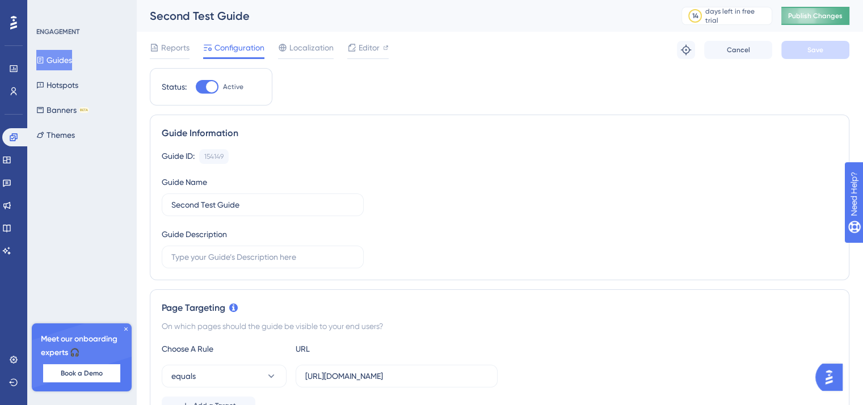
click at [798, 16] on span "Publish Changes" at bounding box center [815, 15] width 54 height 9
click at [370, 52] on span "Editor" at bounding box center [369, 48] width 21 height 14
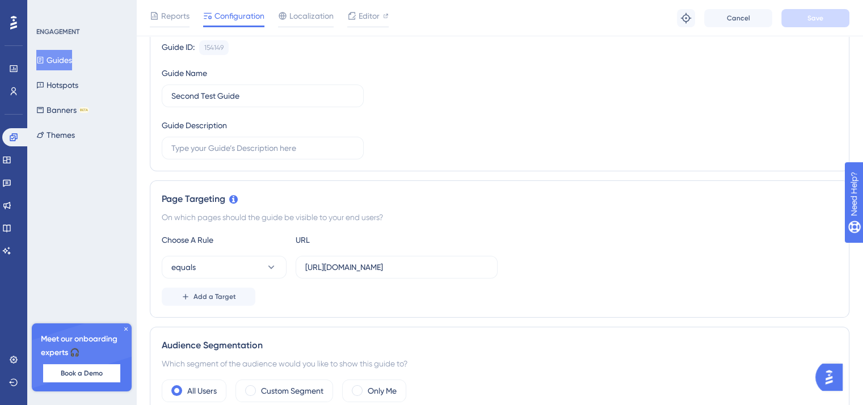
scroll to position [170, 0]
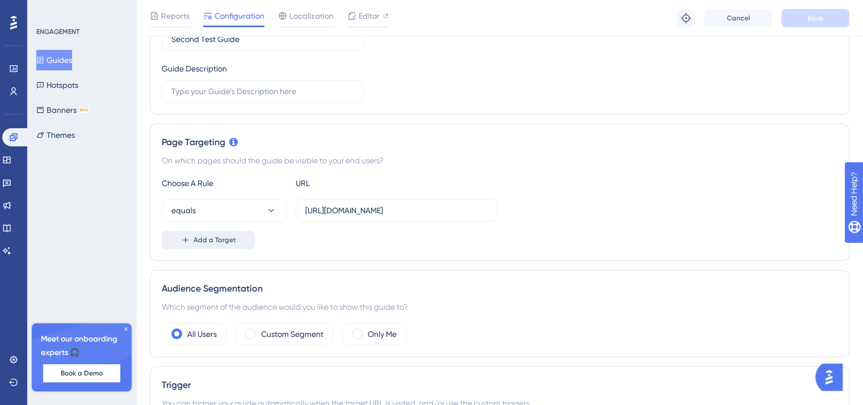
click at [233, 235] on span "Add a Target" at bounding box center [214, 239] width 43 height 9
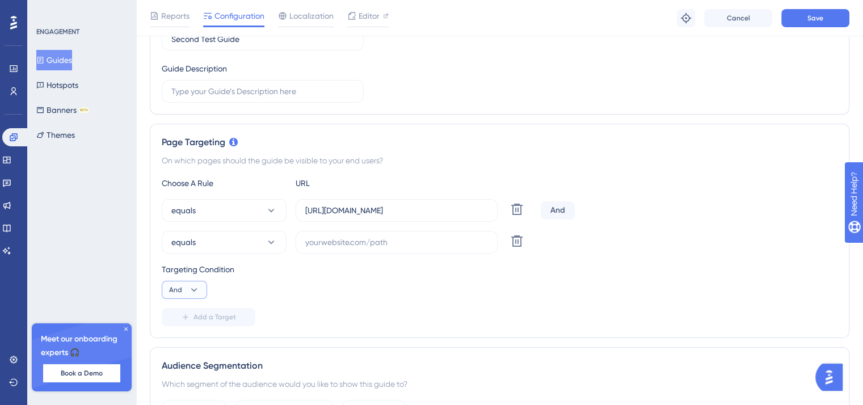
click at [200, 286] on button "And" at bounding box center [184, 290] width 45 height 18
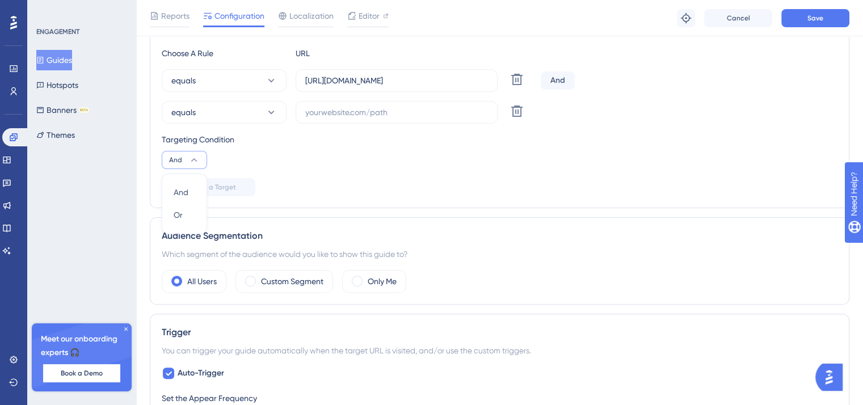
click at [195, 154] on icon at bounding box center [193, 159] width 11 height 11
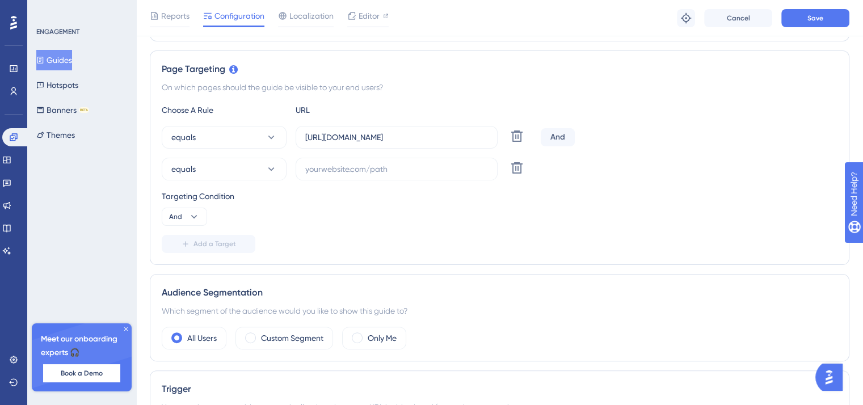
scroll to position [0, 0]
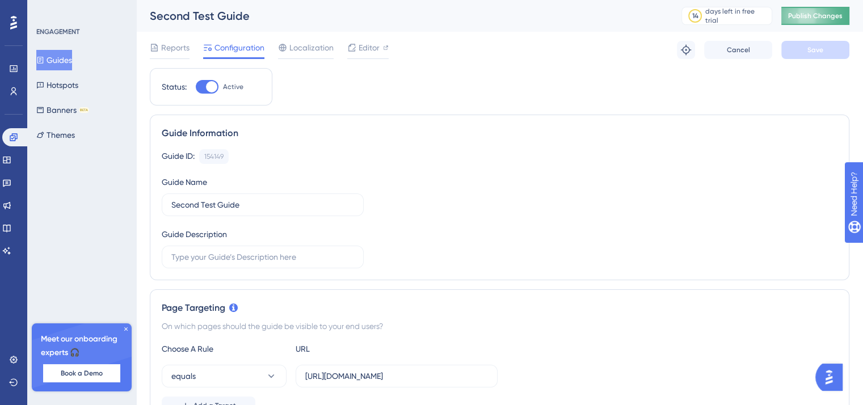
click at [821, 15] on span "Publish Changes" at bounding box center [815, 15] width 54 height 9
click at [377, 53] on span "Editor" at bounding box center [369, 48] width 21 height 14
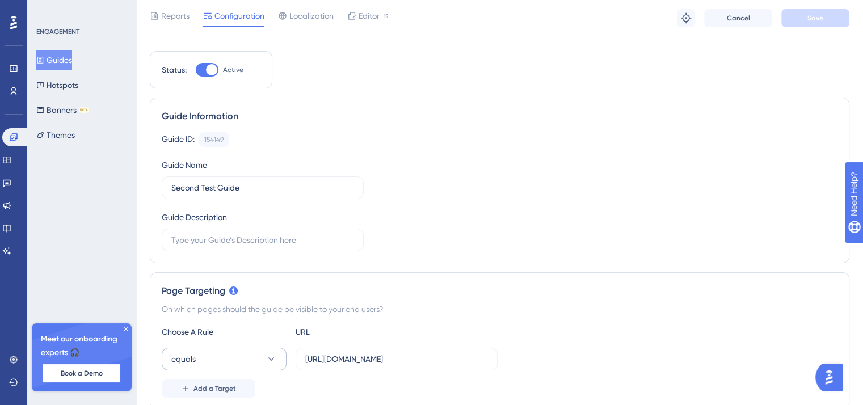
scroll to position [170, 0]
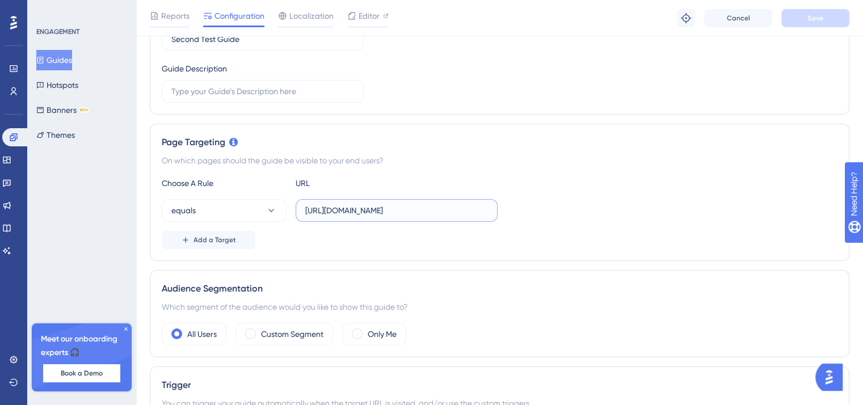
click at [416, 208] on input "https://www.udemy.com/" at bounding box center [396, 210] width 183 height 12
type input "https://www.udemy.com/*"
click at [812, 21] on span "Save" at bounding box center [815, 18] width 16 height 9
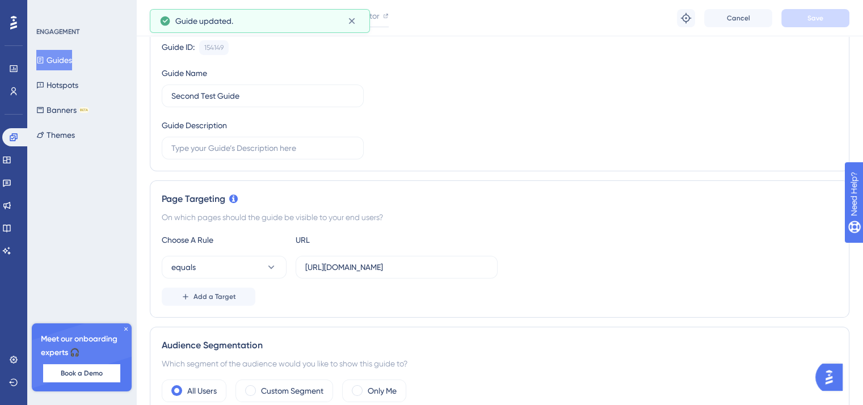
scroll to position [0, 0]
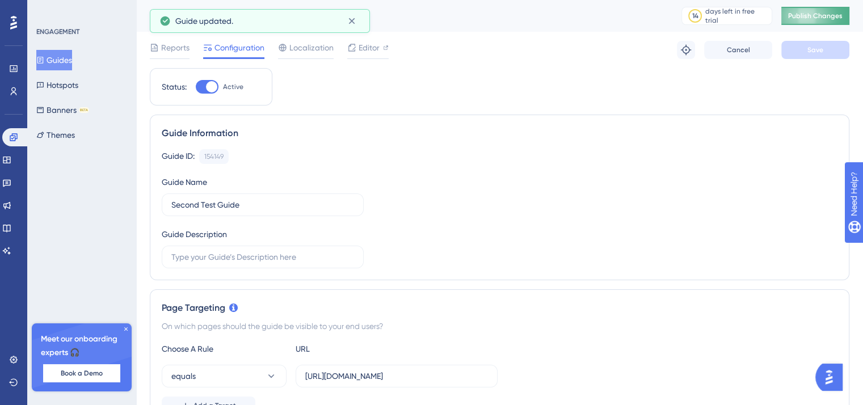
click at [810, 20] on button "Publish Changes" at bounding box center [815, 16] width 68 height 18
click at [811, 19] on span "Publish Changes" at bounding box center [815, 15] width 54 height 9
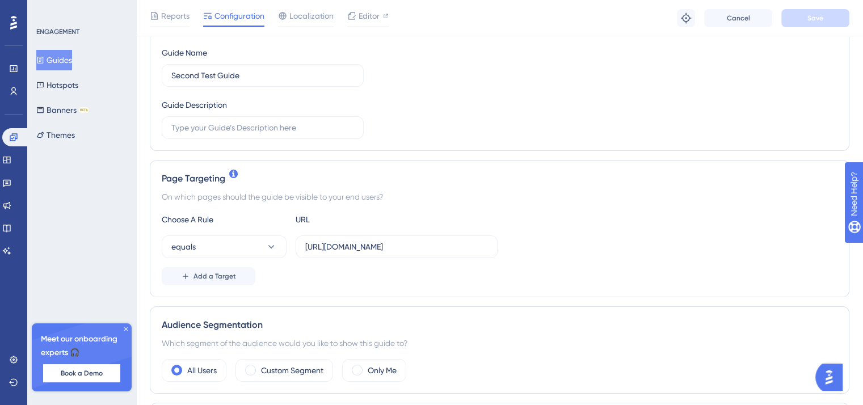
scroll to position [170, 0]
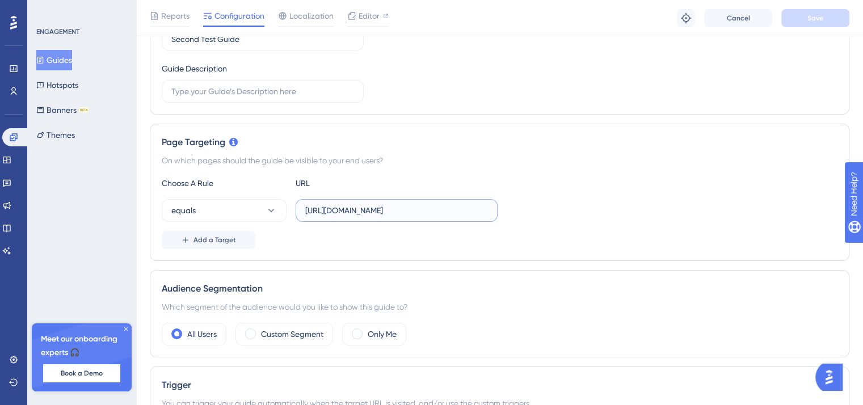
click at [406, 209] on input "https://www.udemy.com/*" at bounding box center [396, 210] width 183 height 12
click at [227, 214] on button "equals" at bounding box center [224, 210] width 125 height 23
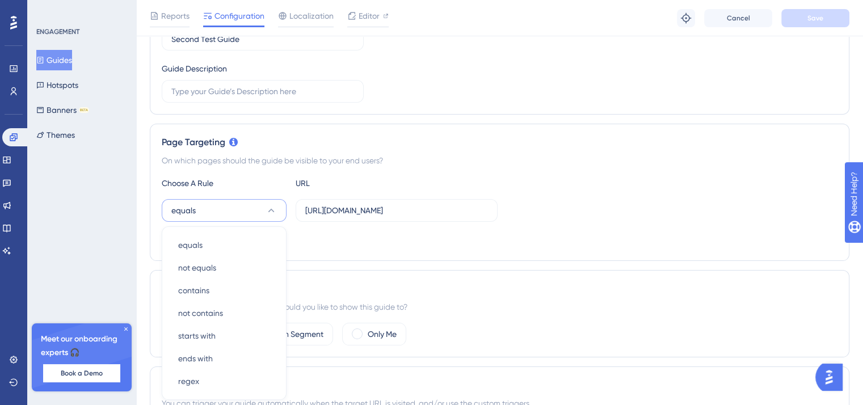
scroll to position [278, 0]
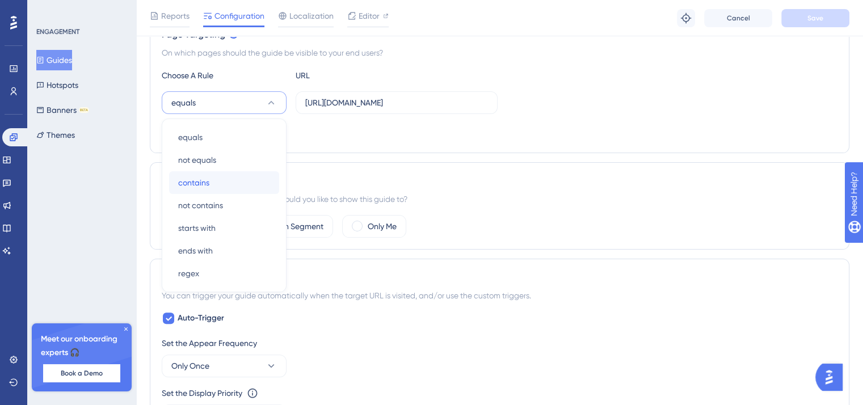
click at [228, 182] on div "contains contains" at bounding box center [224, 182] width 92 height 23
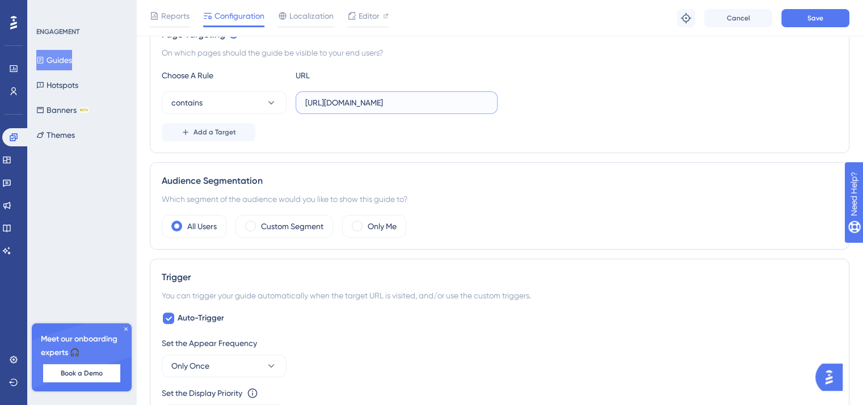
click at [437, 103] on input "https://www.udemy.com/*" at bounding box center [396, 102] width 183 height 12
type input "https://www.udemy.com/"
click at [800, 11] on button "Save" at bounding box center [815, 18] width 68 height 18
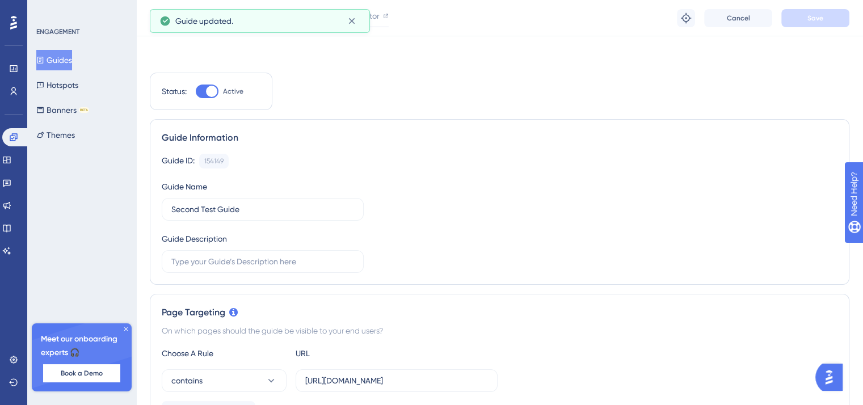
scroll to position [0, 0]
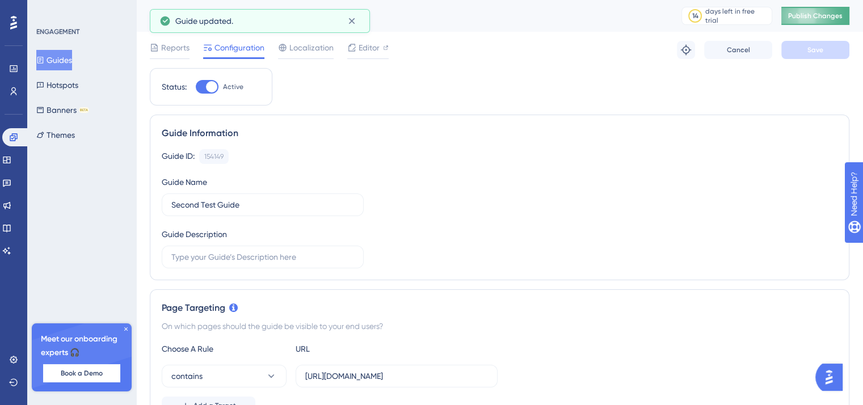
click at [812, 20] on span "Publish Changes" at bounding box center [815, 15] width 54 height 9
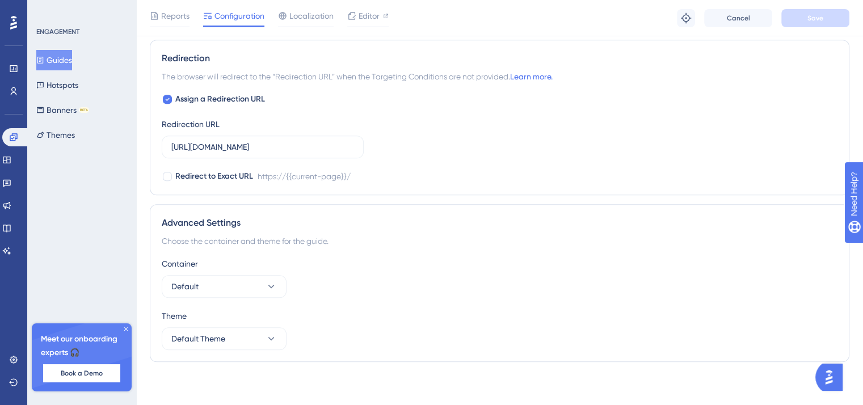
scroll to position [744, 0]
